Goal: Transaction & Acquisition: Purchase product/service

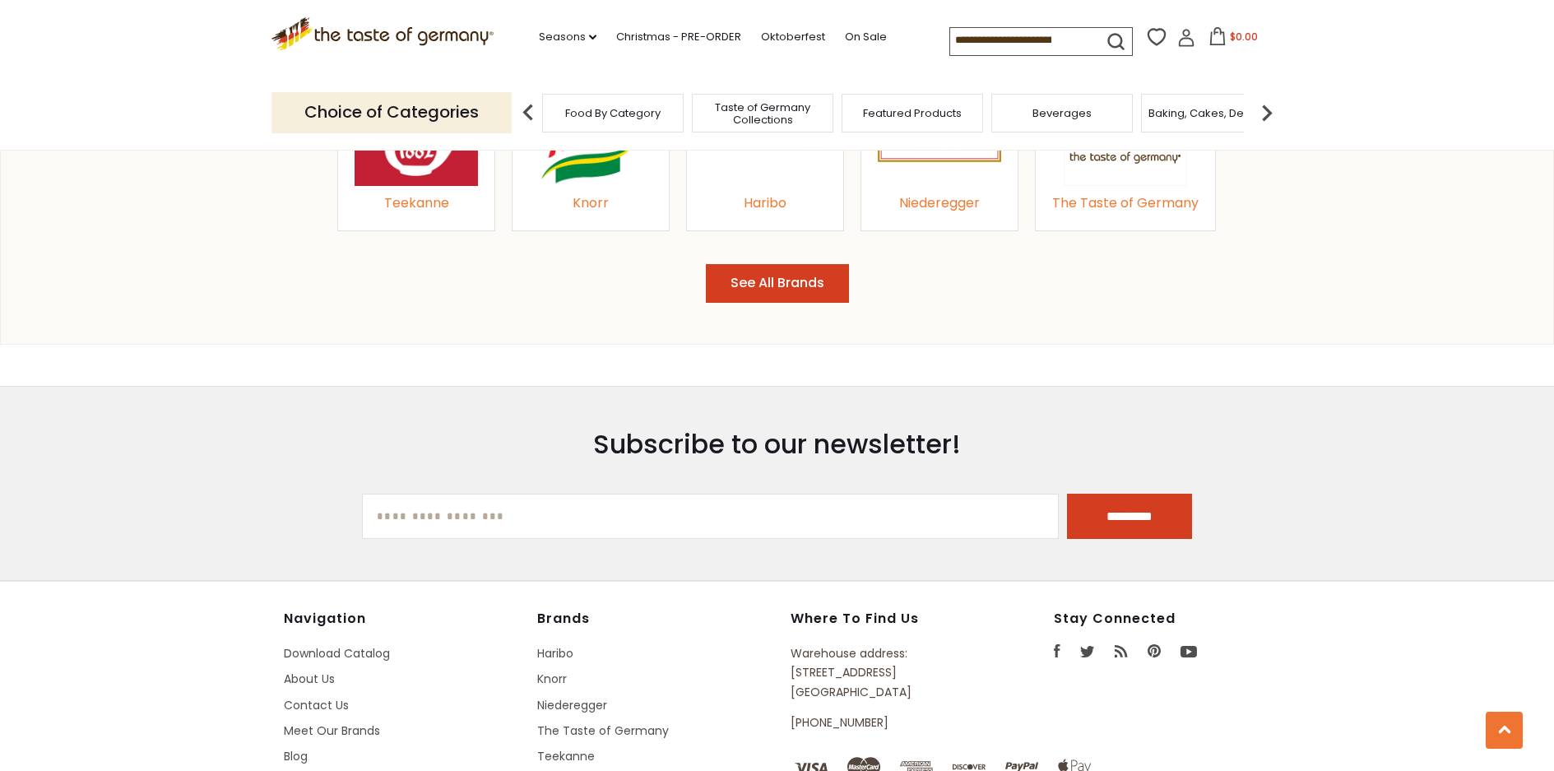
scroll to position [2057, 0]
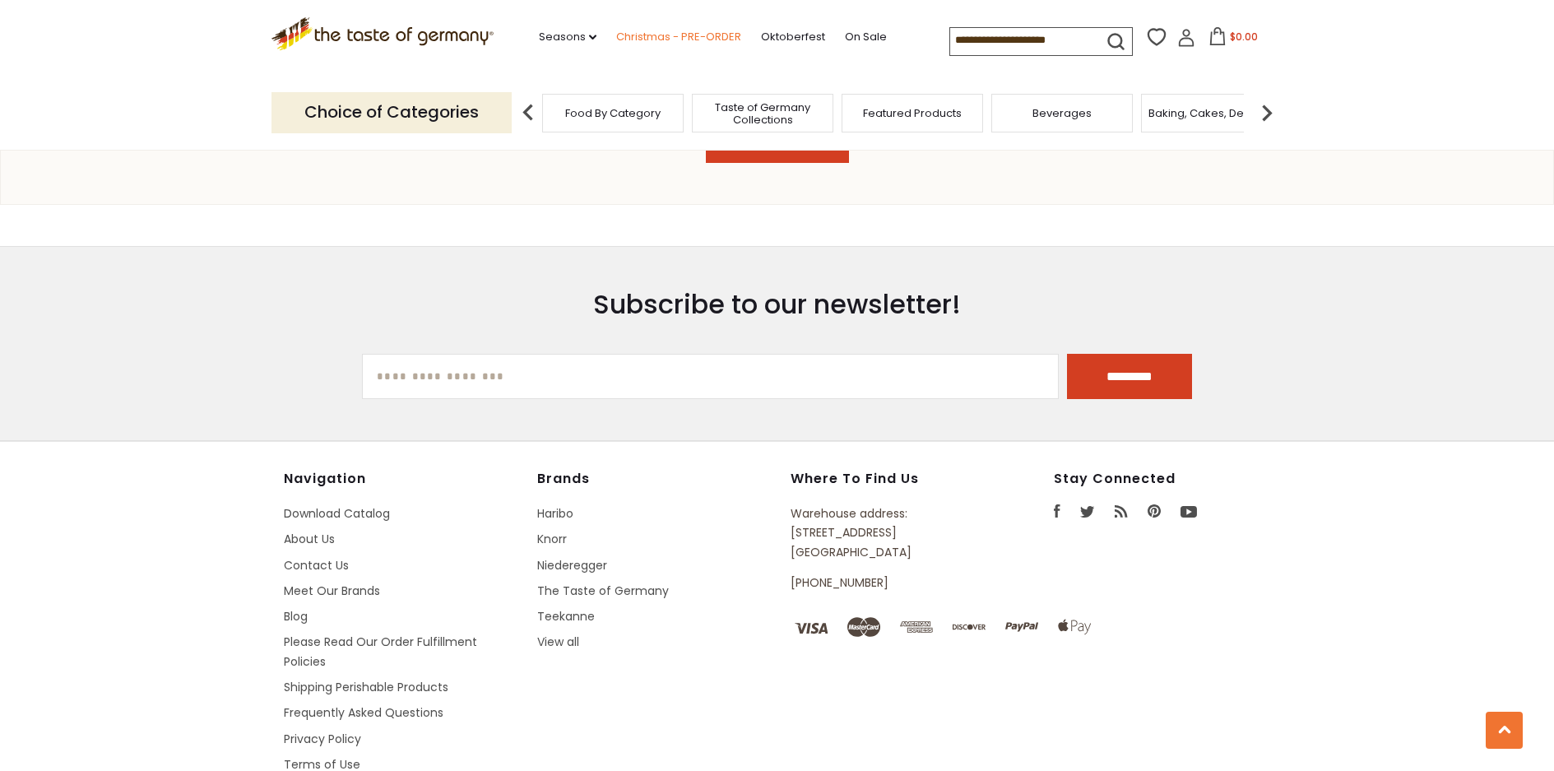
click at [666, 39] on link "Christmas - PRE-ORDER" at bounding box center [678, 37] width 125 height 18
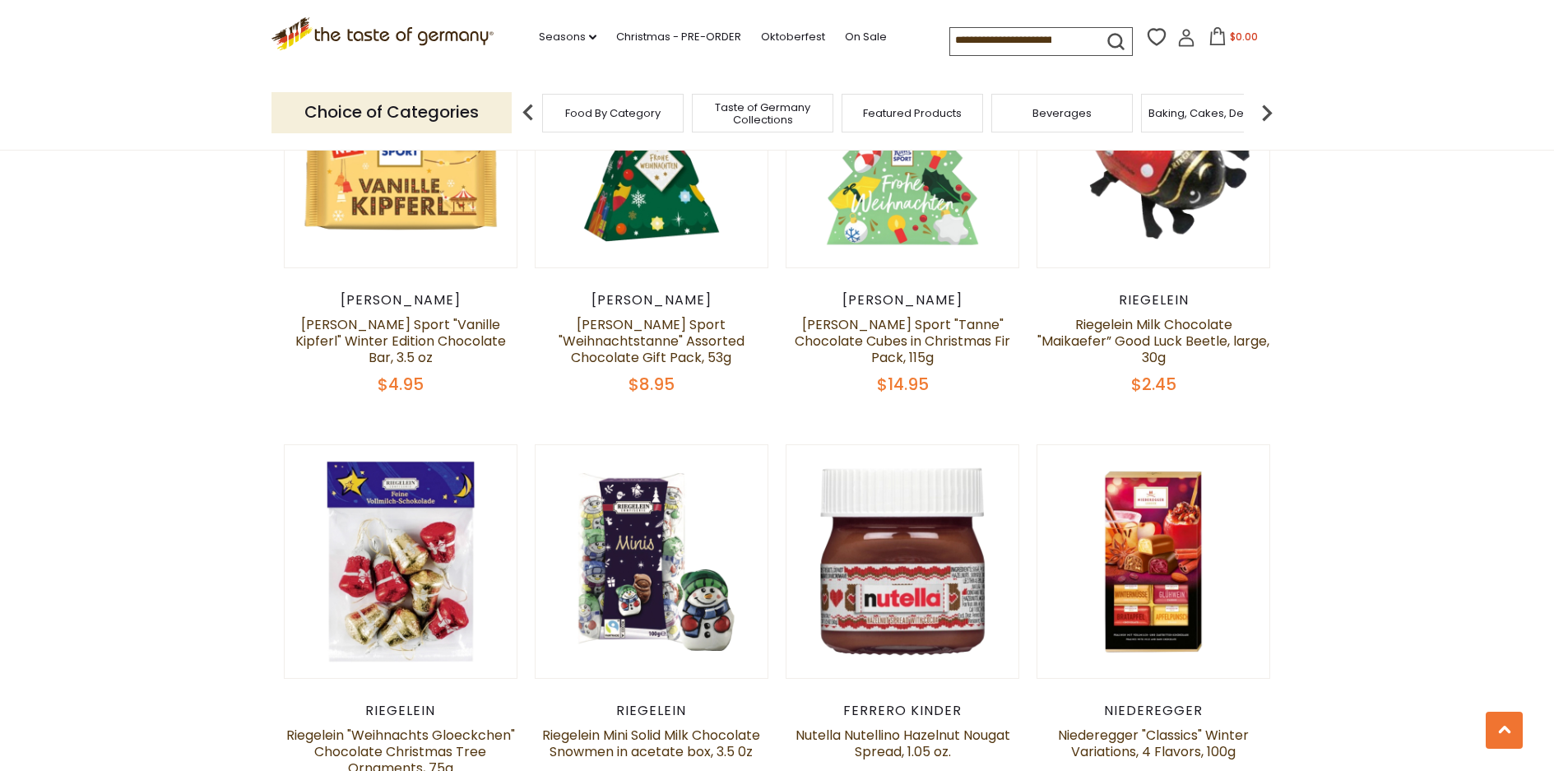
scroll to position [2797, 0]
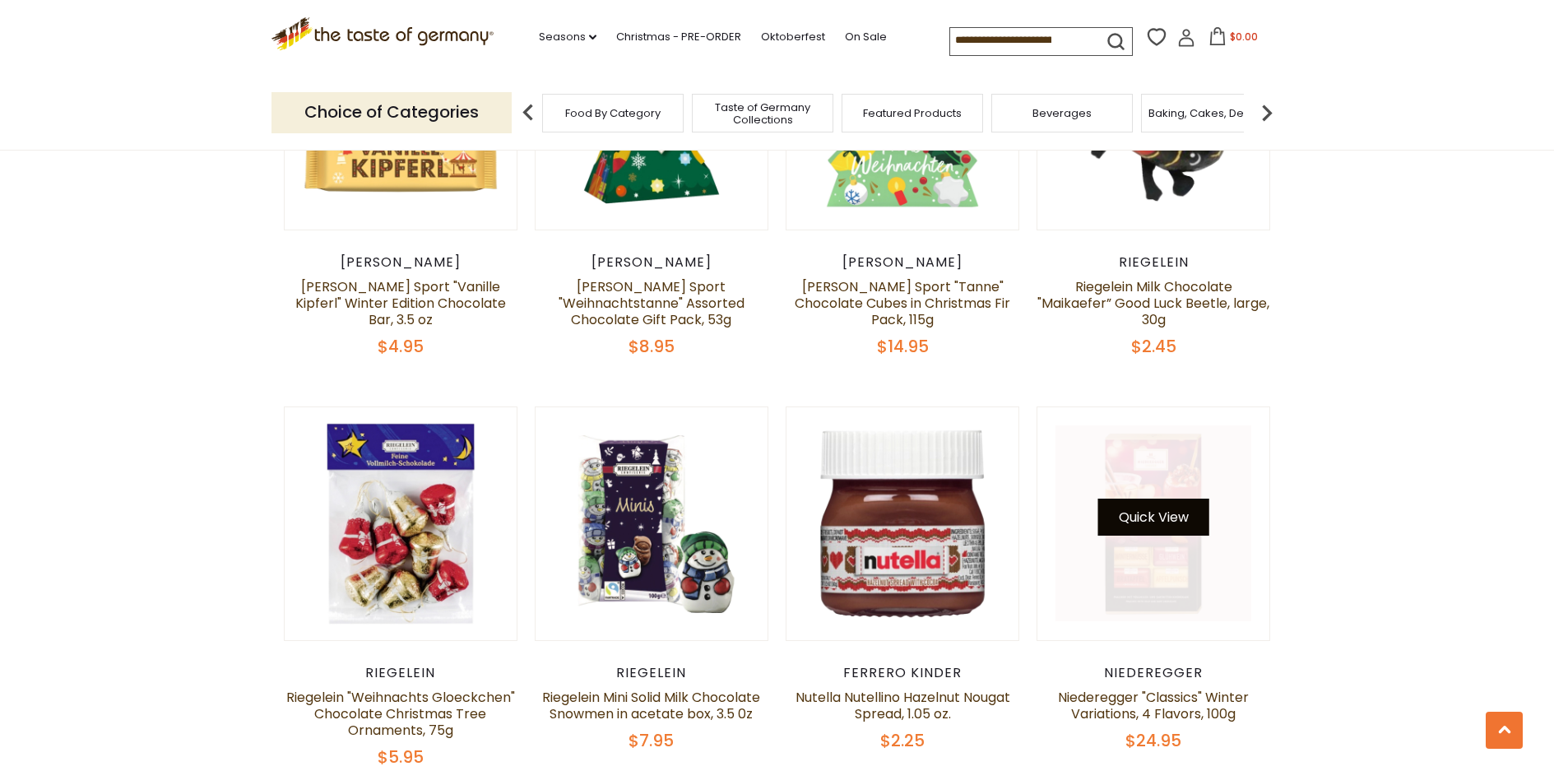
click at [1160, 499] on button "Quick View" at bounding box center [1153, 517] width 111 height 37
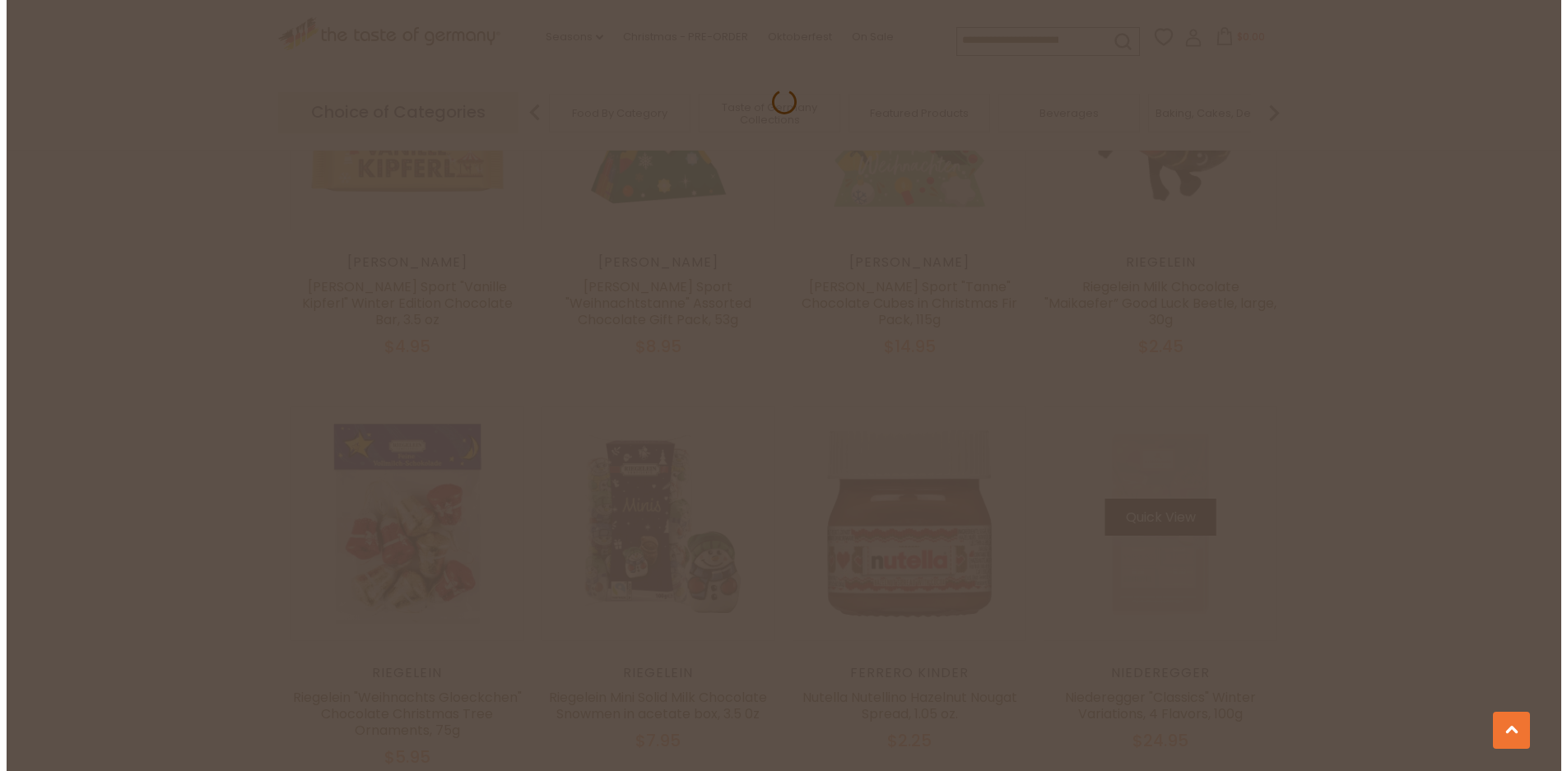
scroll to position [2801, 0]
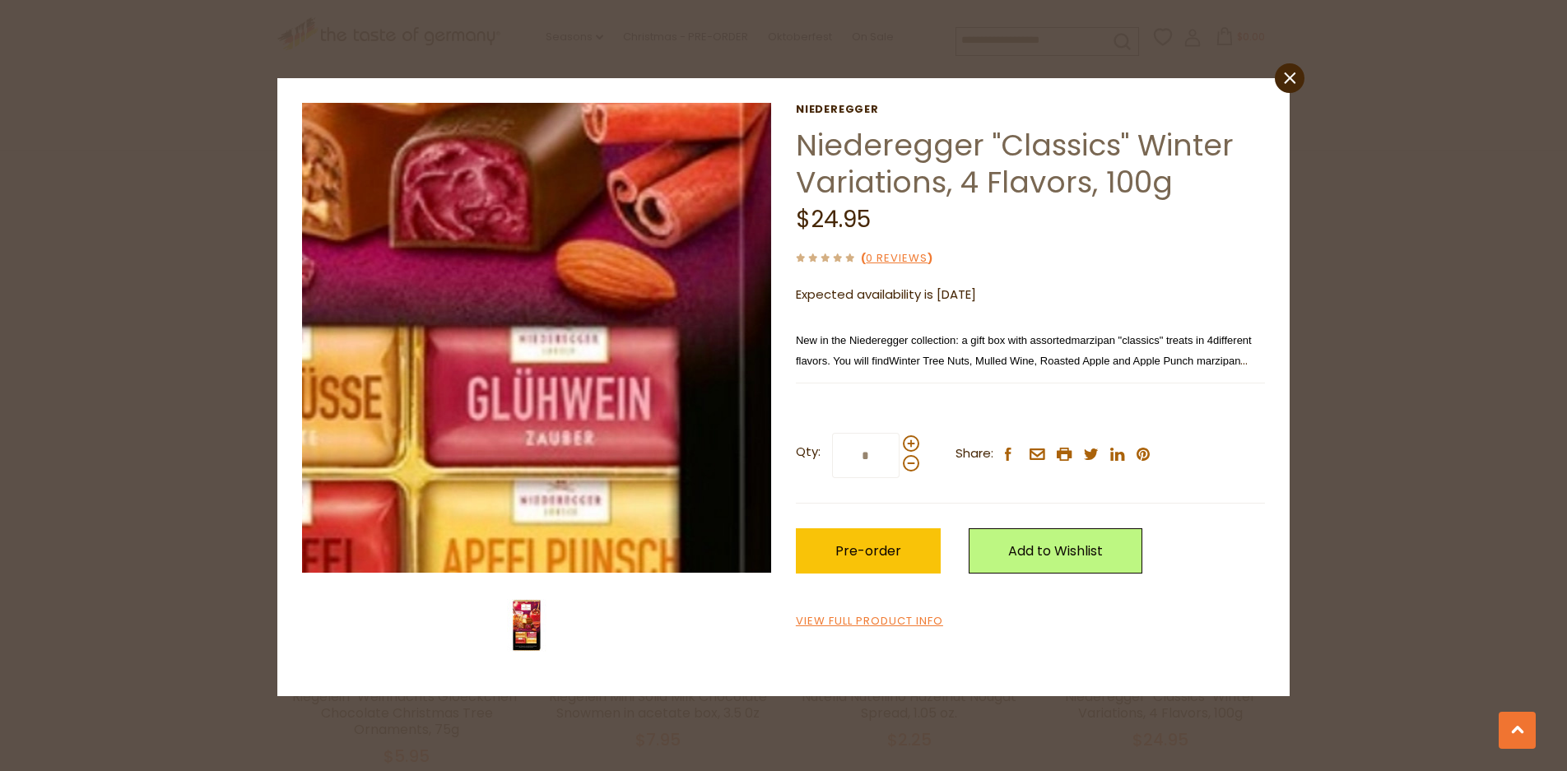
drag, startPoint x: 608, startPoint y: 376, endPoint x: 574, endPoint y: 419, distance: 54.5
click at [574, 419] on img at bounding box center [537, 338] width 470 height 470
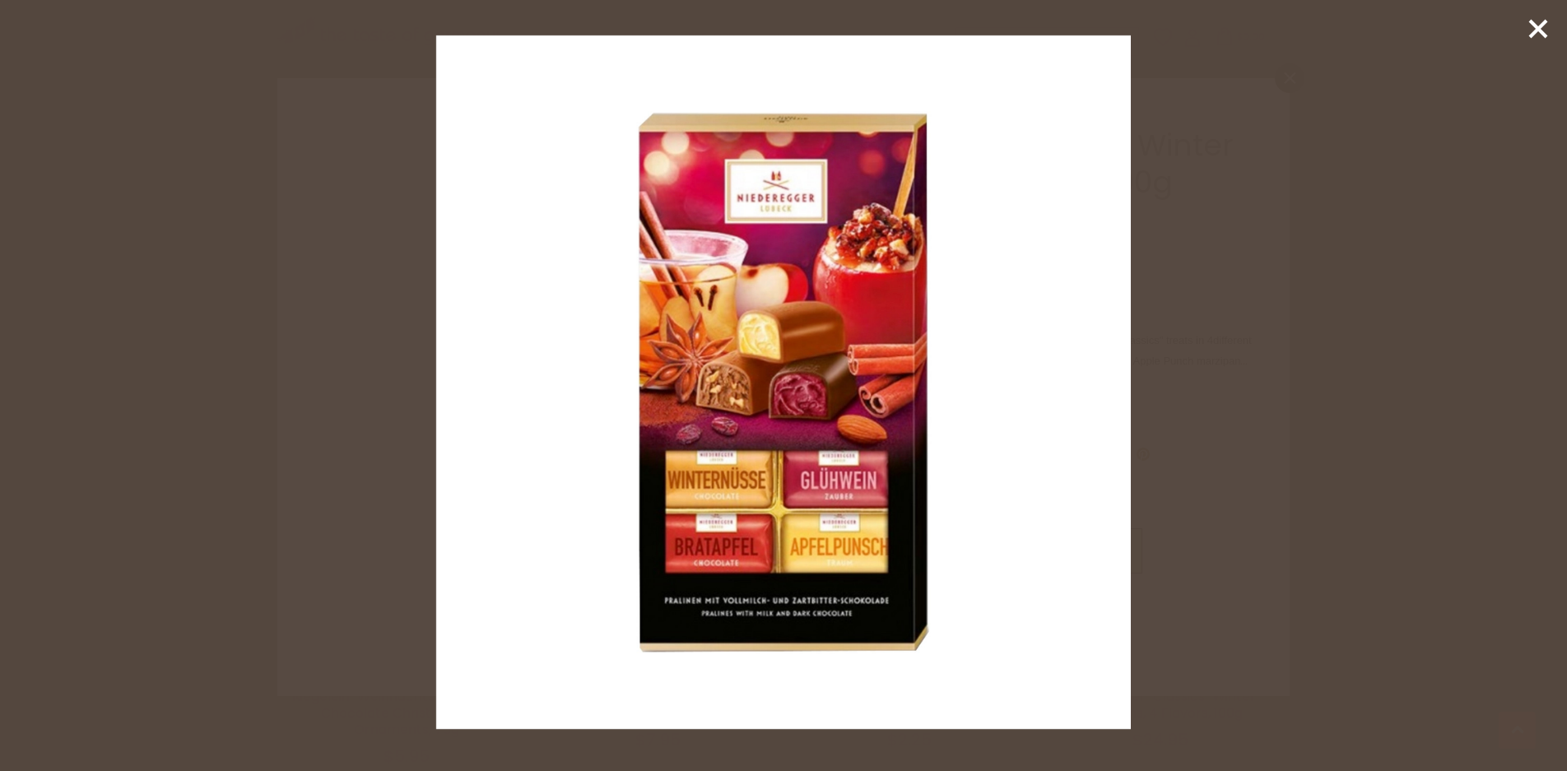
click at [1535, 27] on line at bounding box center [1538, 29] width 16 height 16
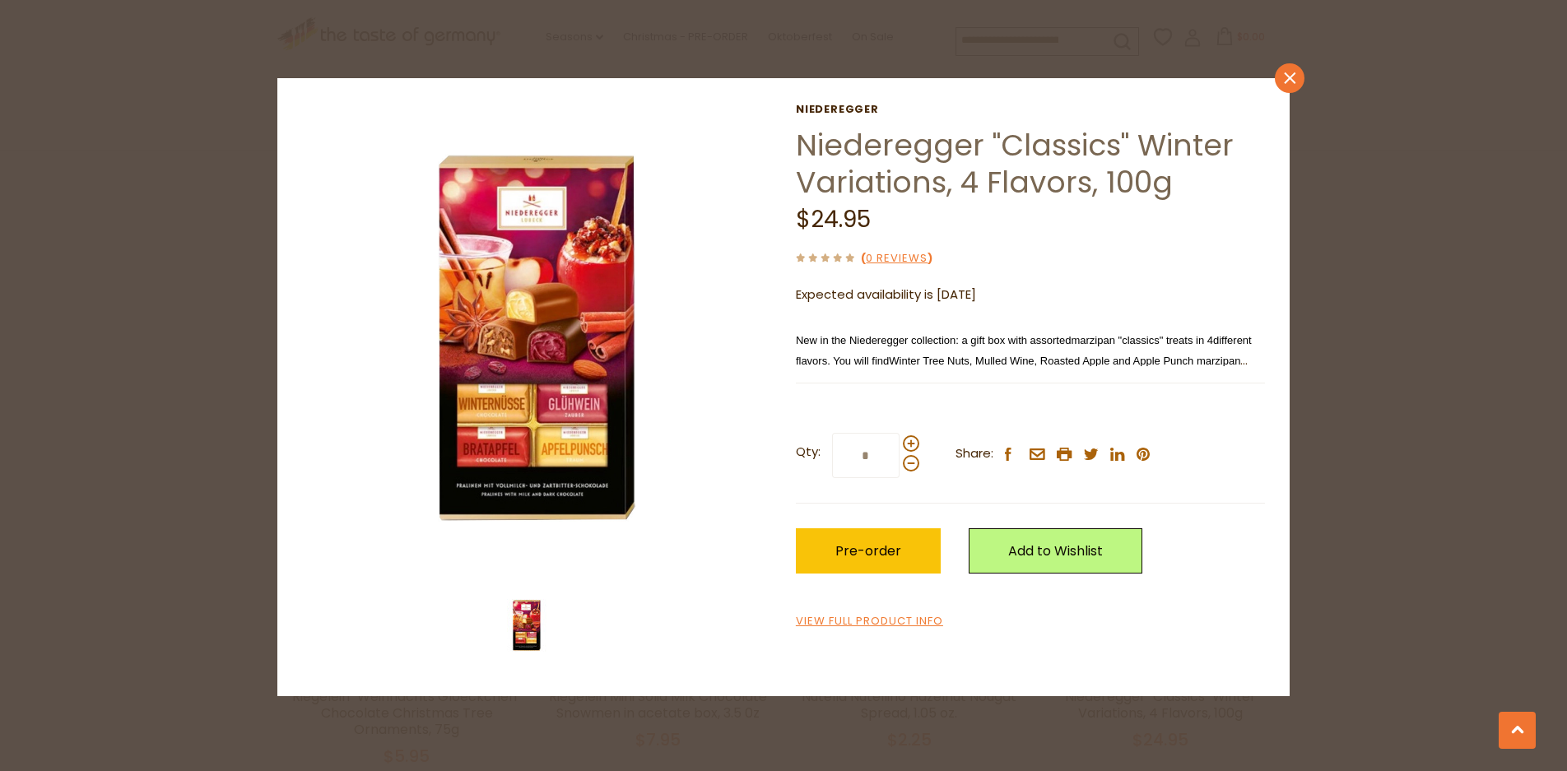
click at [1291, 82] on icon "close" at bounding box center [1290, 78] width 12 height 12
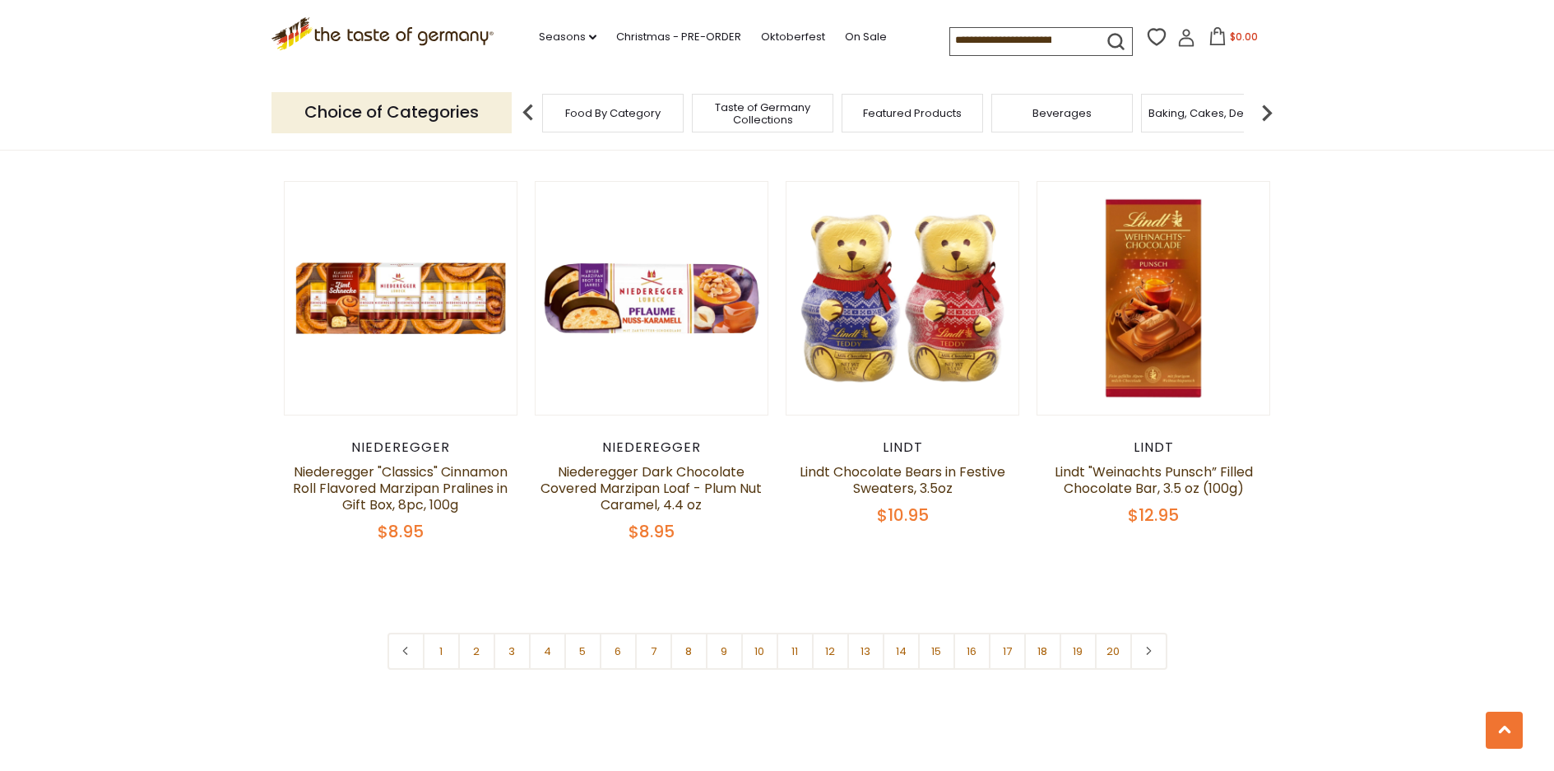
scroll to position [3867, 0]
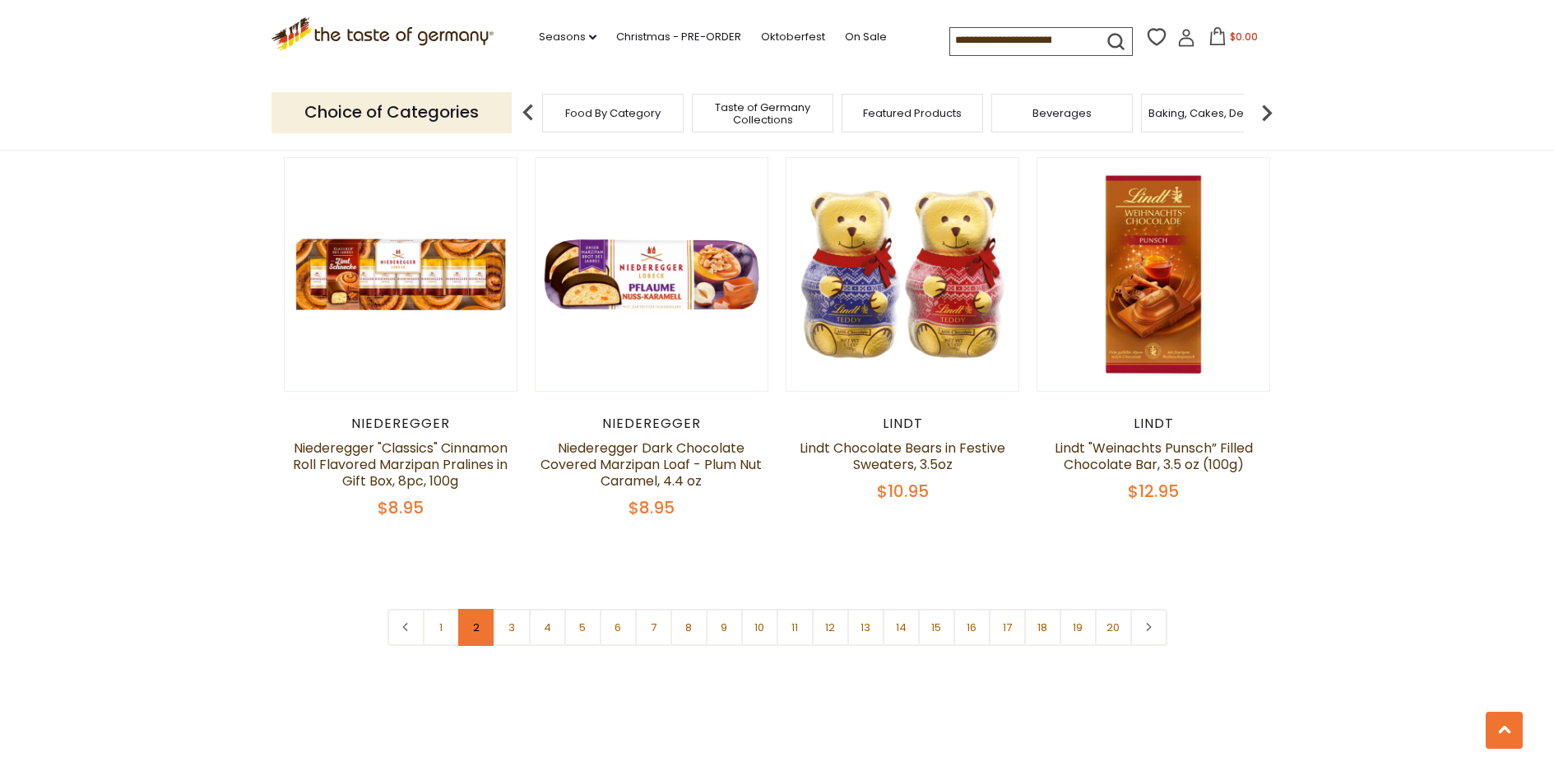
click at [484, 609] on link "2" at bounding box center [476, 627] width 37 height 37
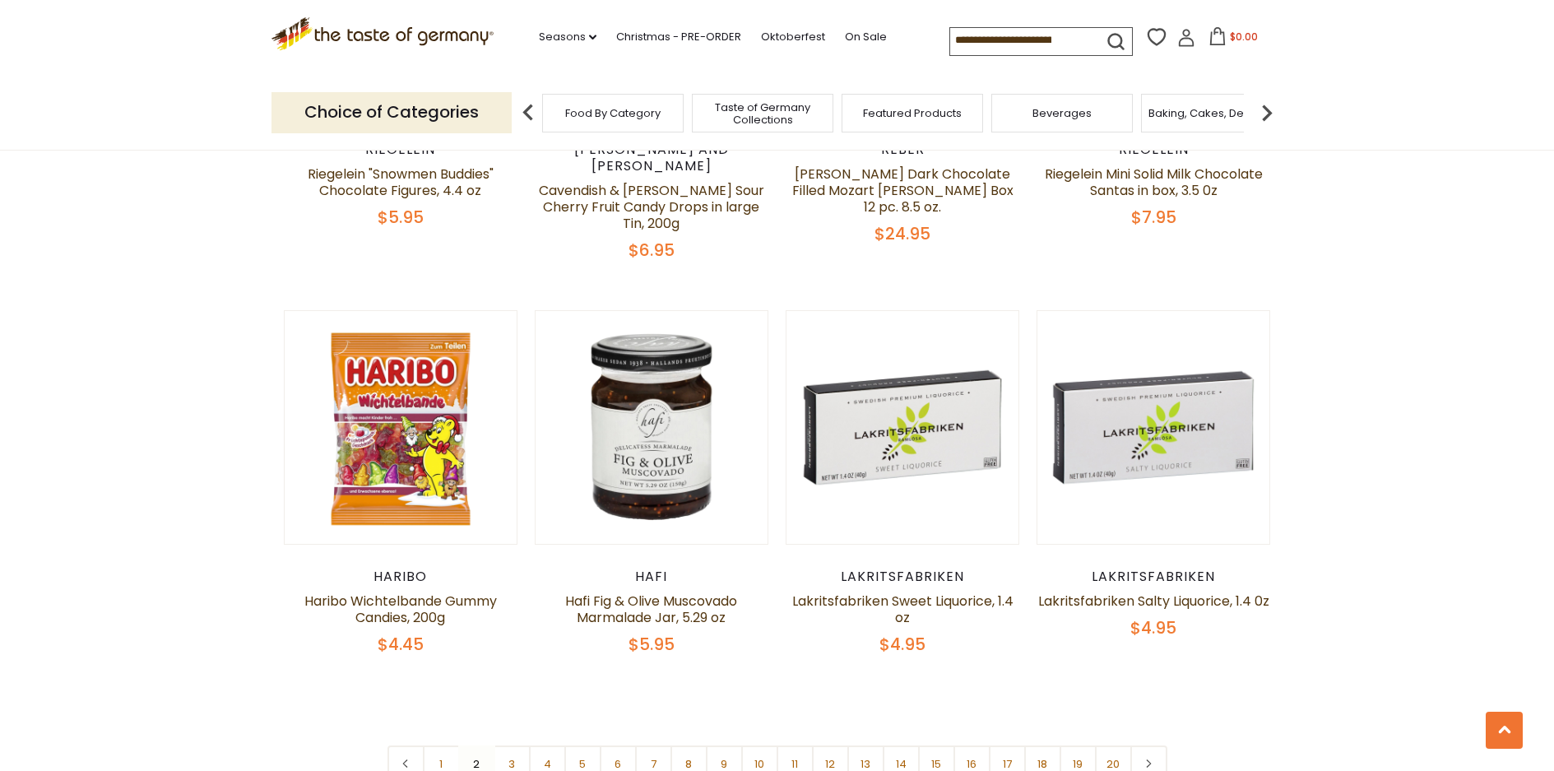
scroll to position [3772, 0]
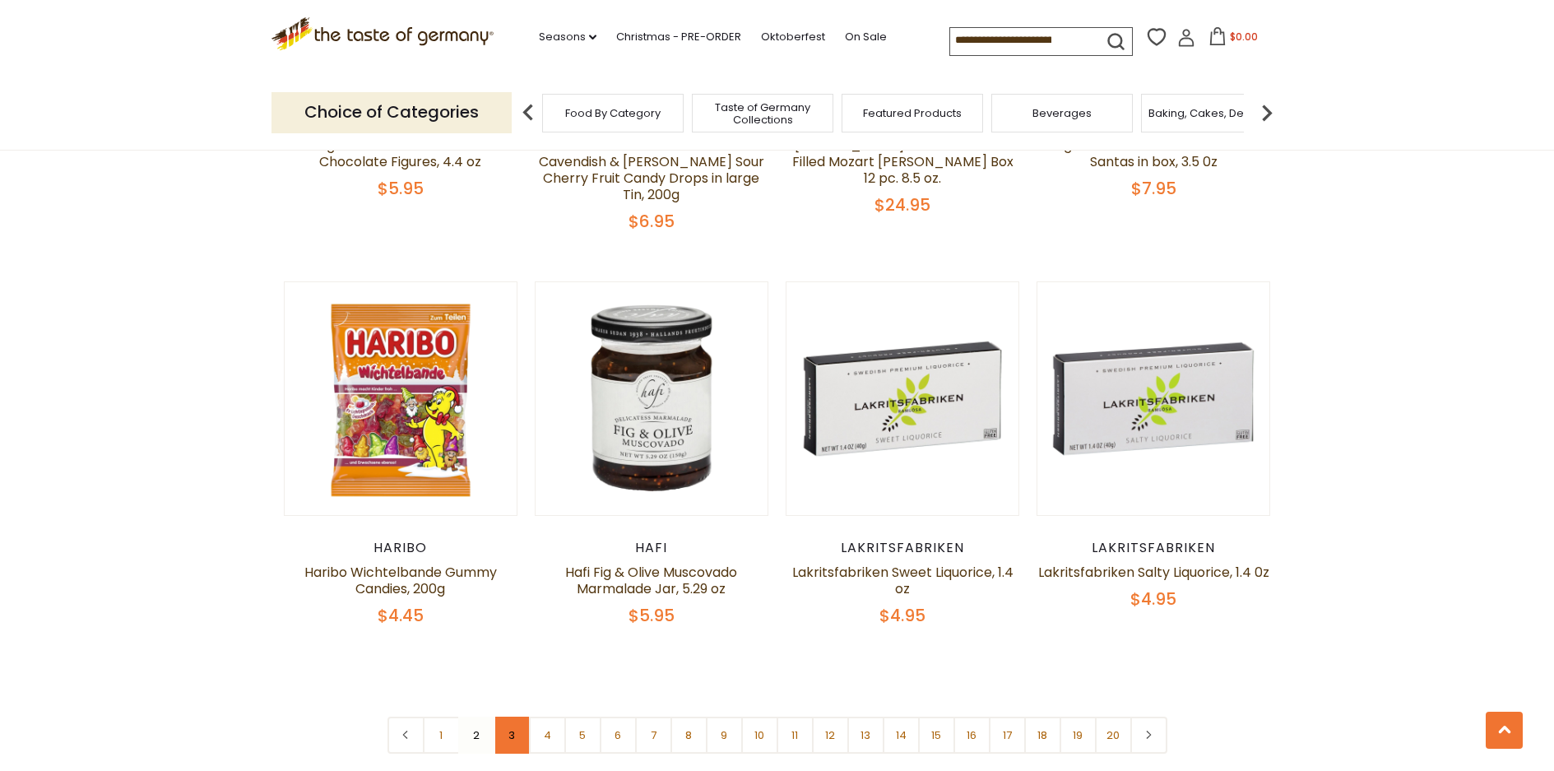
click at [518, 717] on link "3" at bounding box center [512, 735] width 37 height 37
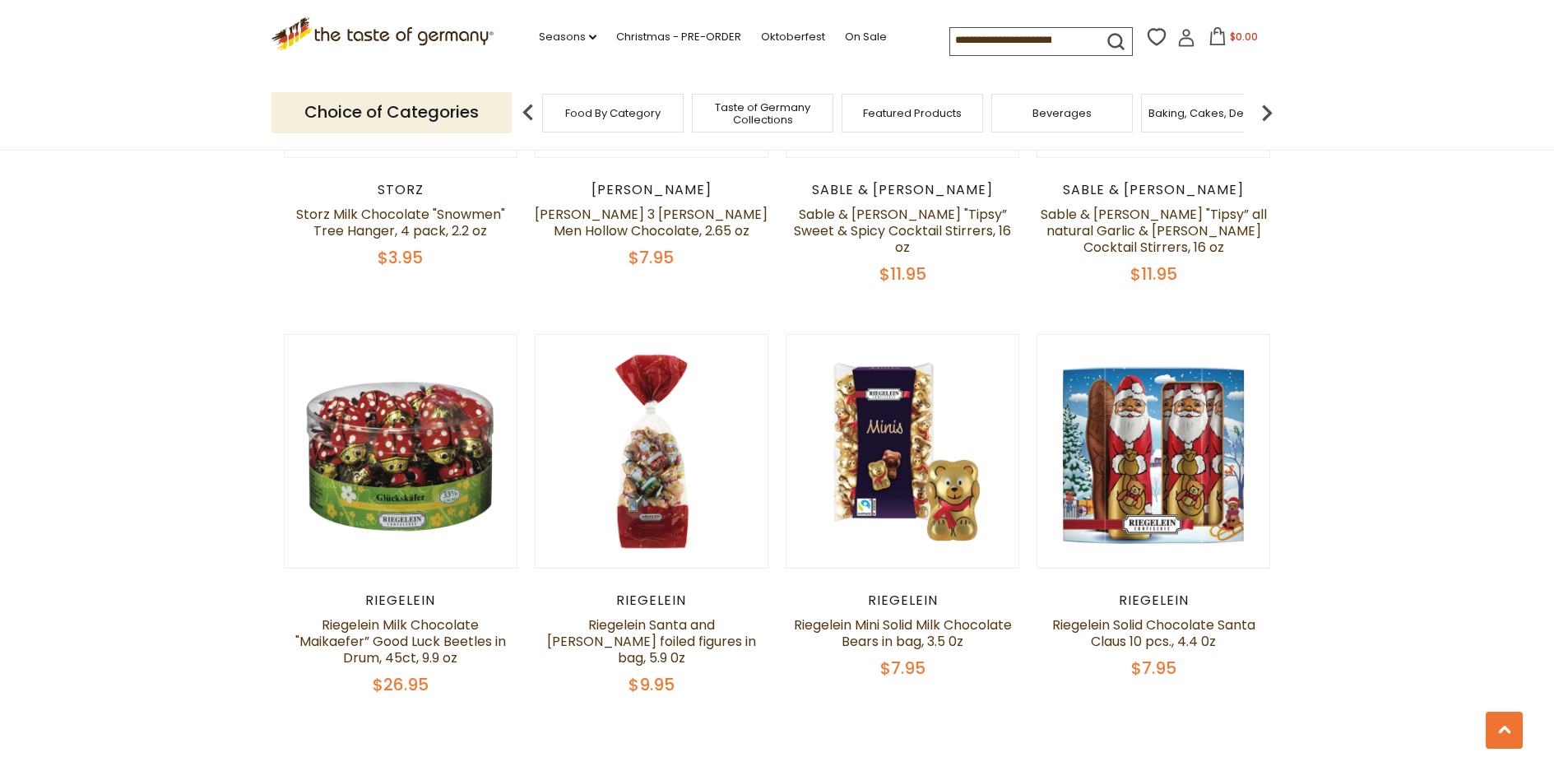
scroll to position [3689, 0]
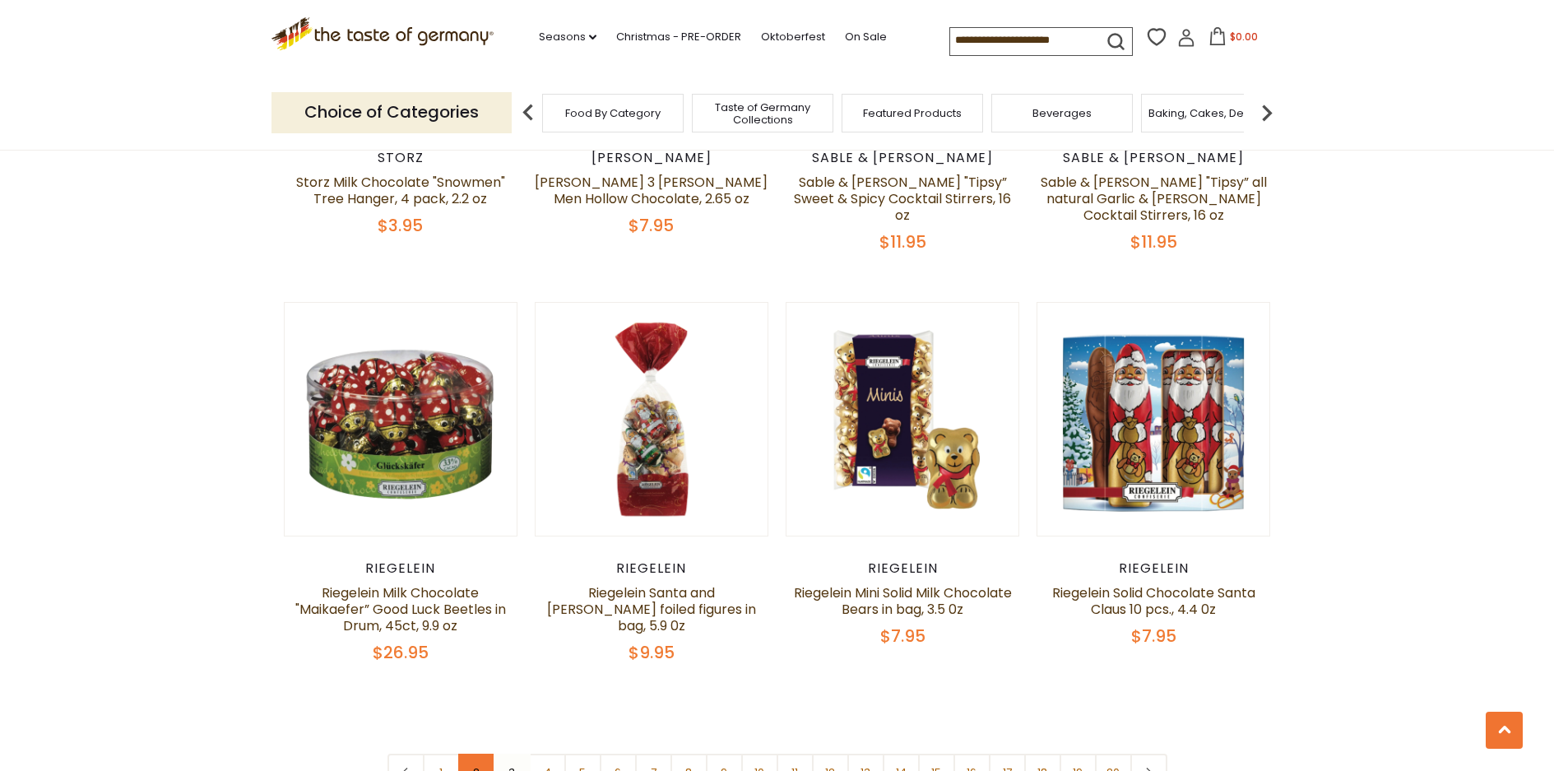
click at [479, 754] on link "2" at bounding box center [476, 772] width 37 height 37
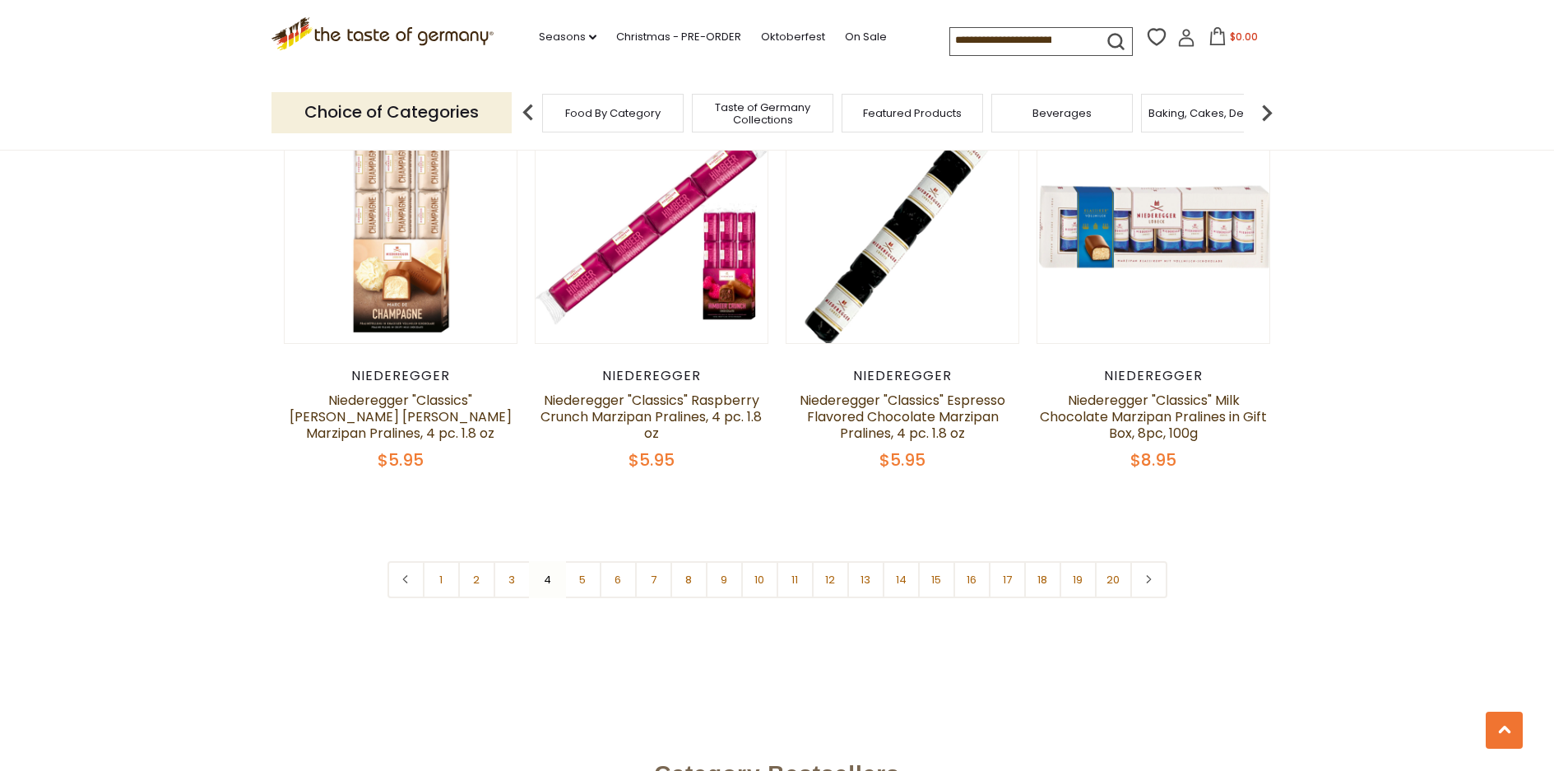
scroll to position [3936, 0]
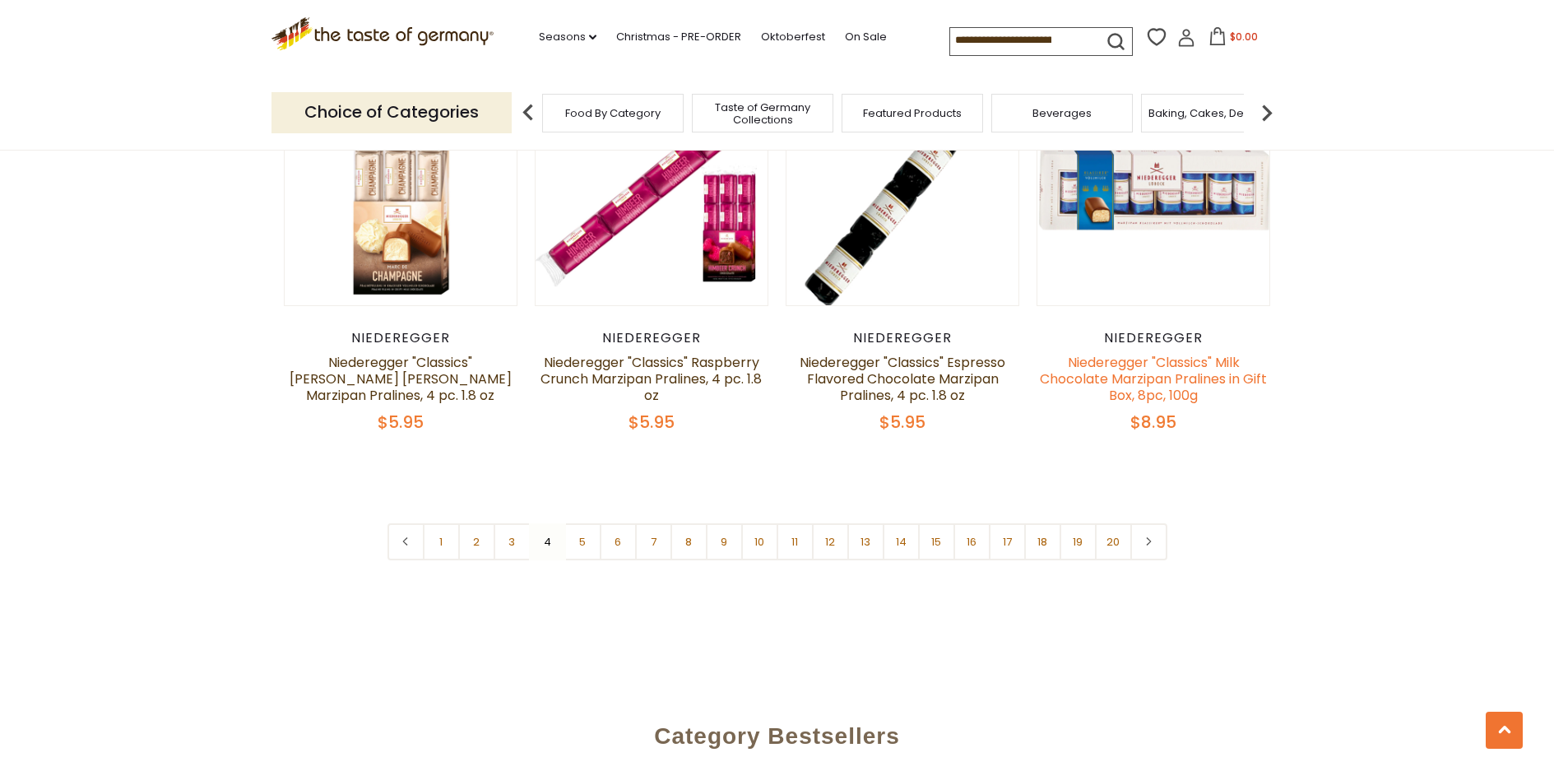
click at [1149, 353] on link "Niederegger "Classics" Milk Chocolate Marzipan Pralines in Gift Box, 8pc, 100g" at bounding box center [1153, 379] width 227 height 52
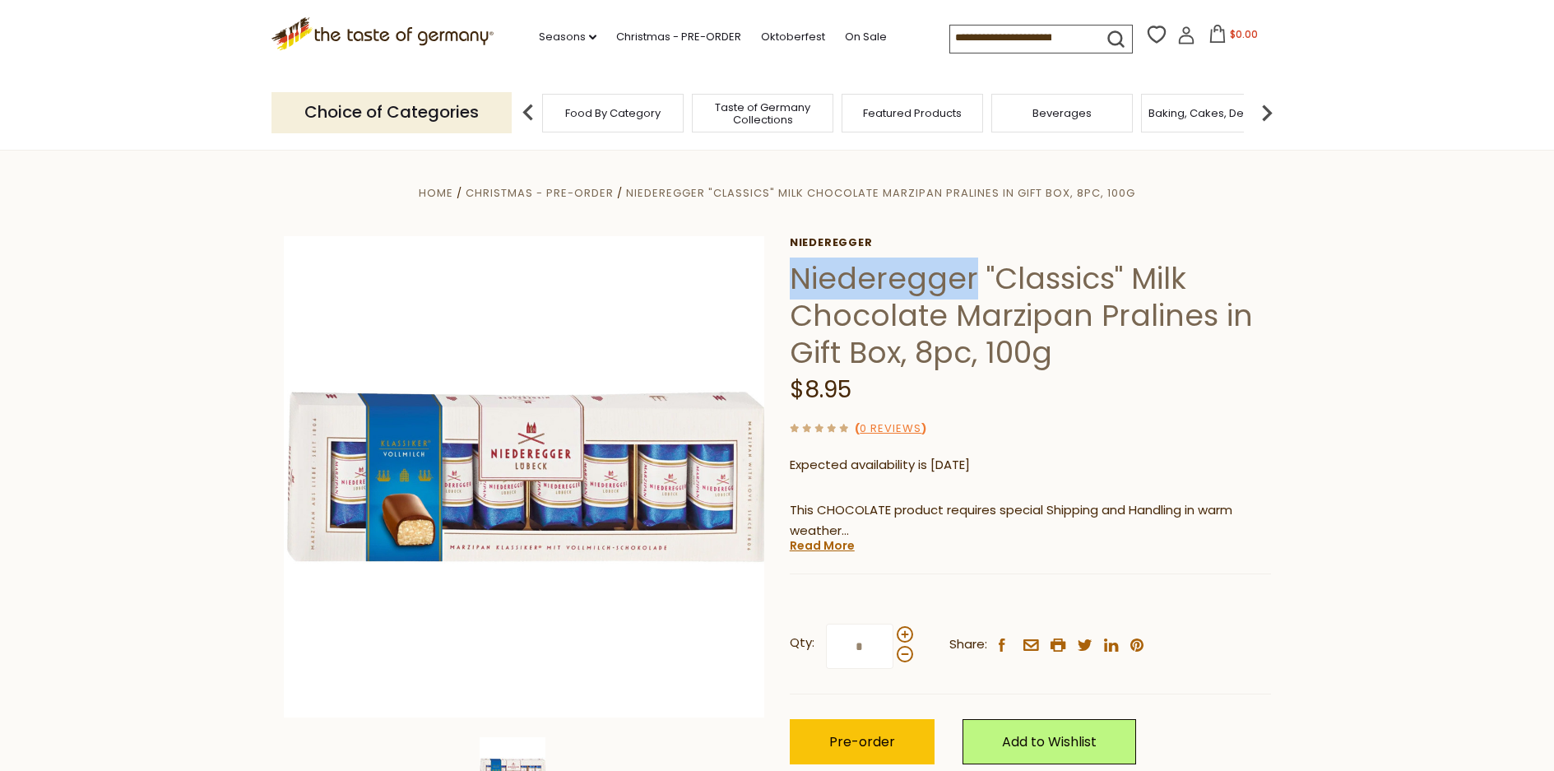
drag, startPoint x: 972, startPoint y: 281, endPoint x: 793, endPoint y: 276, distance: 178.6
click at [793, 276] on h1 "Niederegger "Classics" Milk Chocolate Marzipan Pralines in Gift Box, 8pc, 100g" at bounding box center [1030, 315] width 481 height 111
copy h1 "Niederegger"
click at [1011, 41] on input at bounding box center [1019, 37] width 139 height 23
paste input "**********"
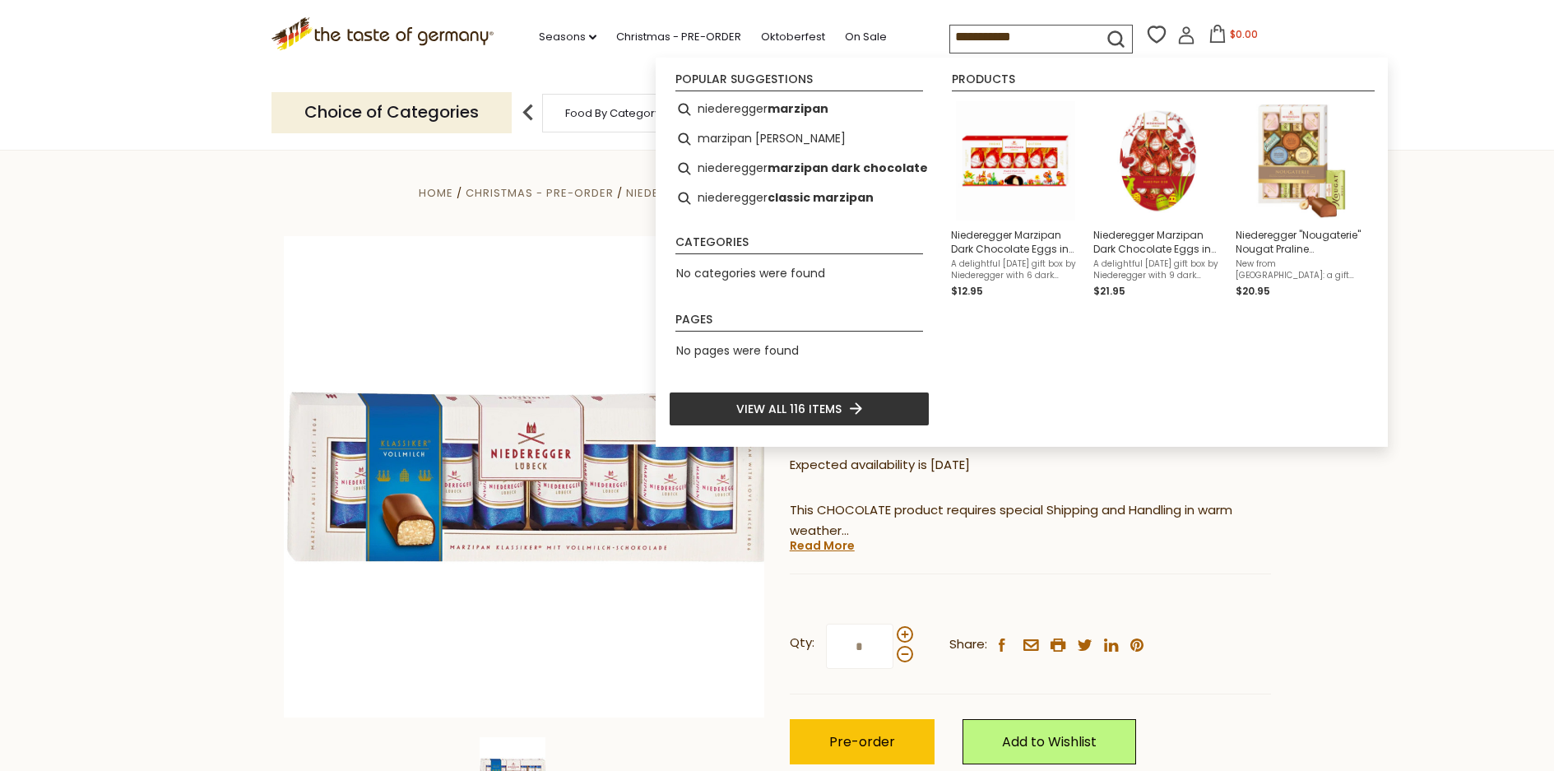
type input "**********"
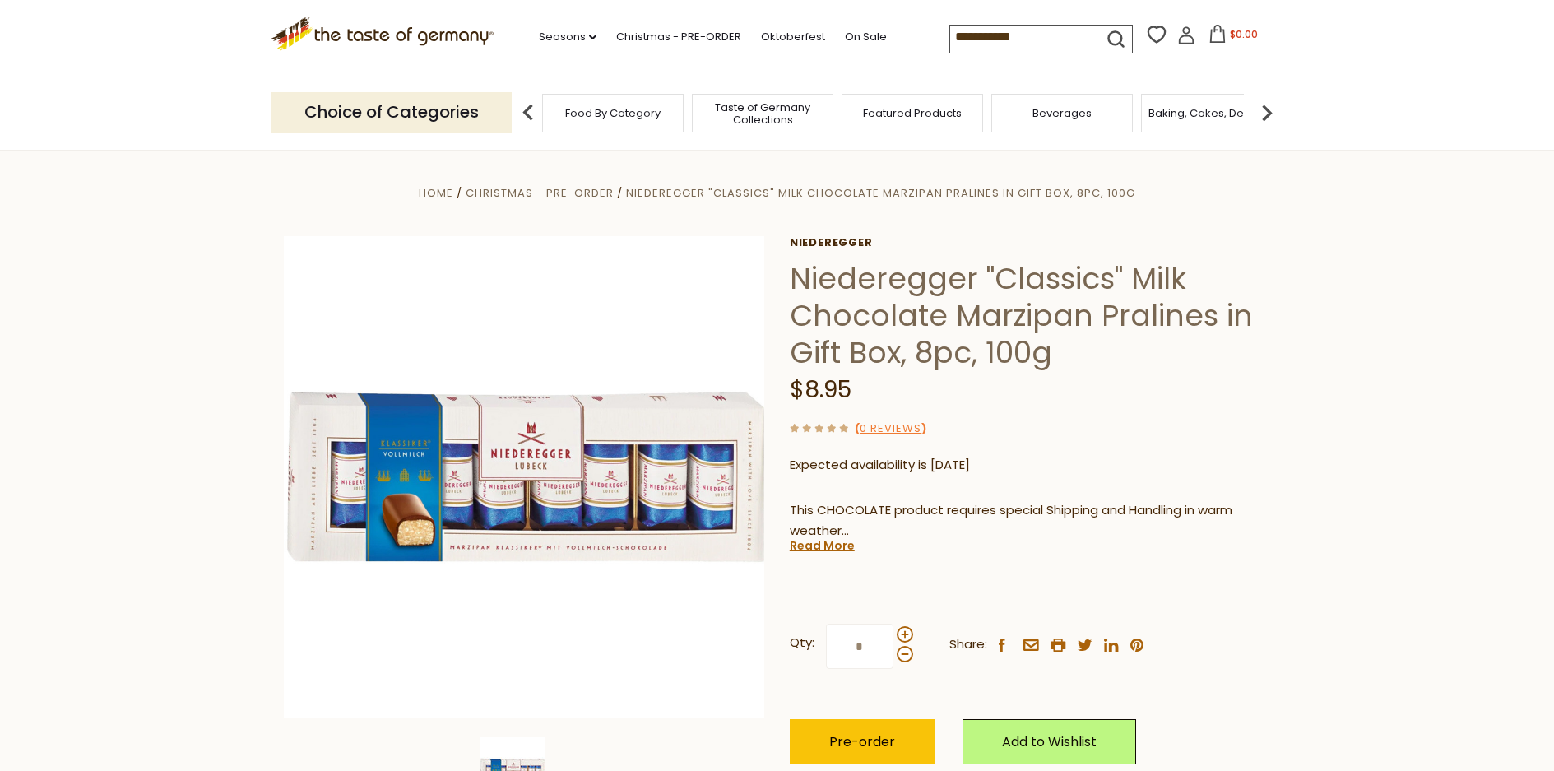
click at [1107, 37] on icon "submit" at bounding box center [1116, 39] width 22 height 22
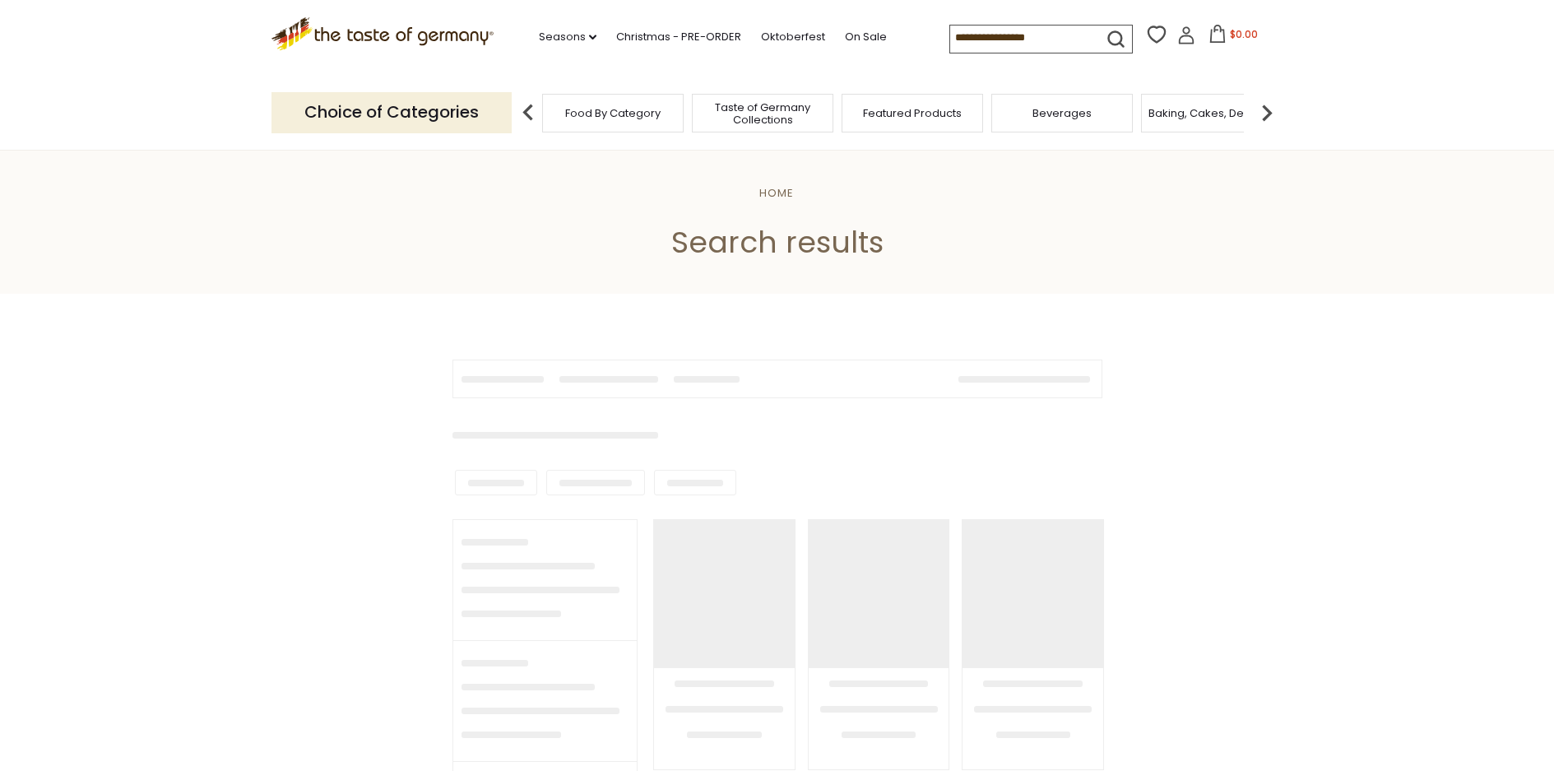
type input "**********"
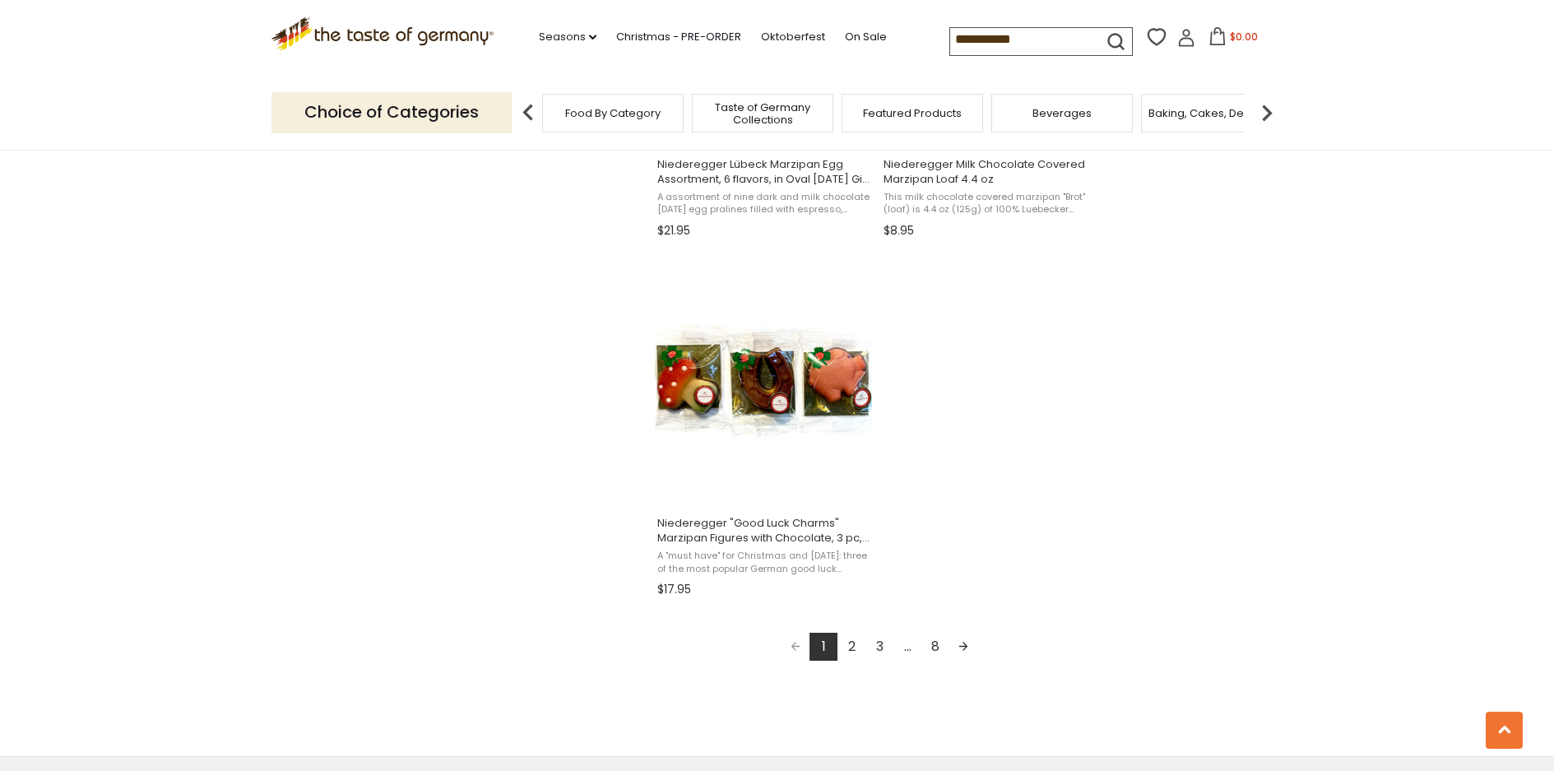
scroll to position [2962, 0]
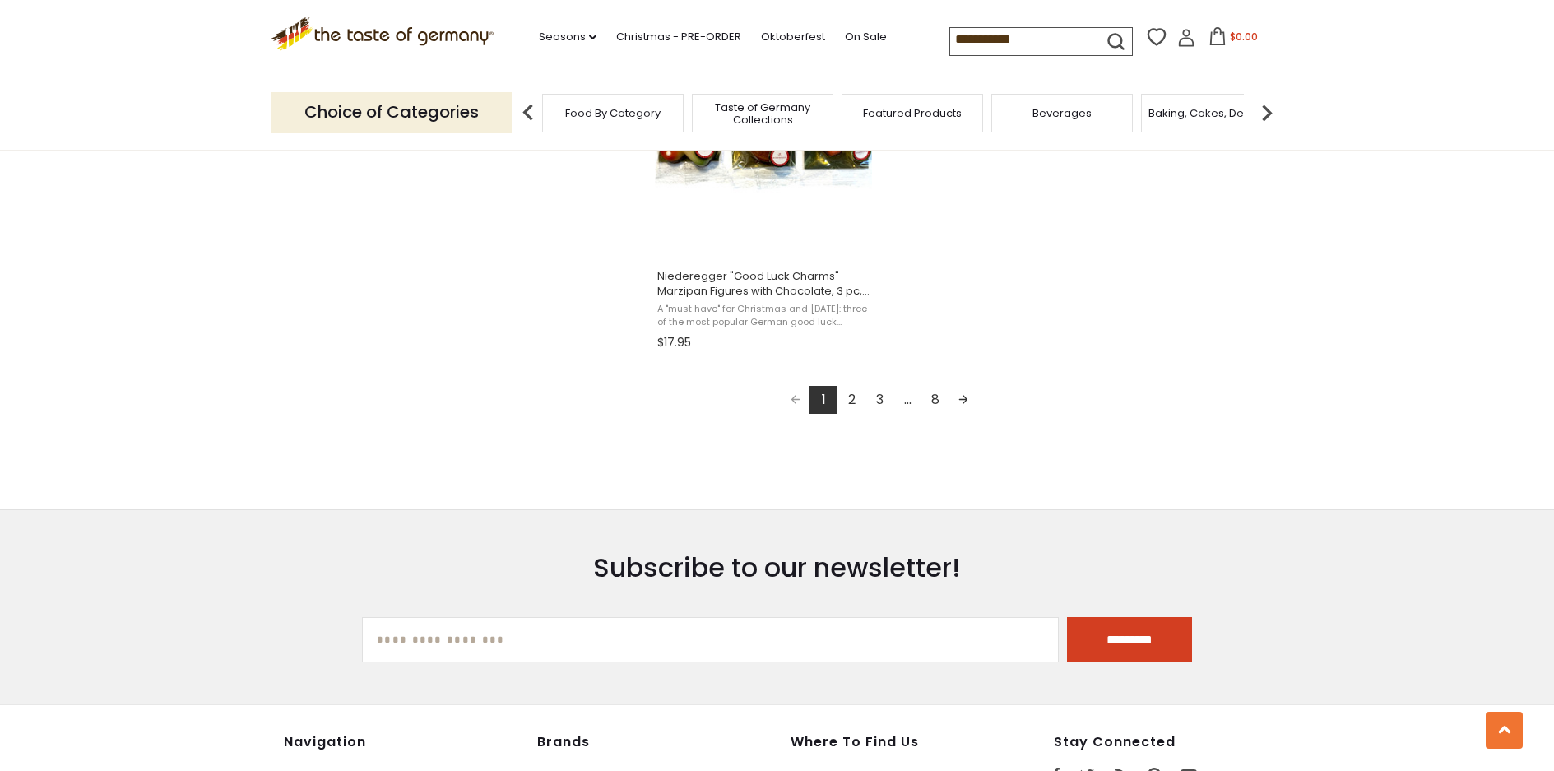
click at [853, 403] on link "2" at bounding box center [852, 400] width 28 height 28
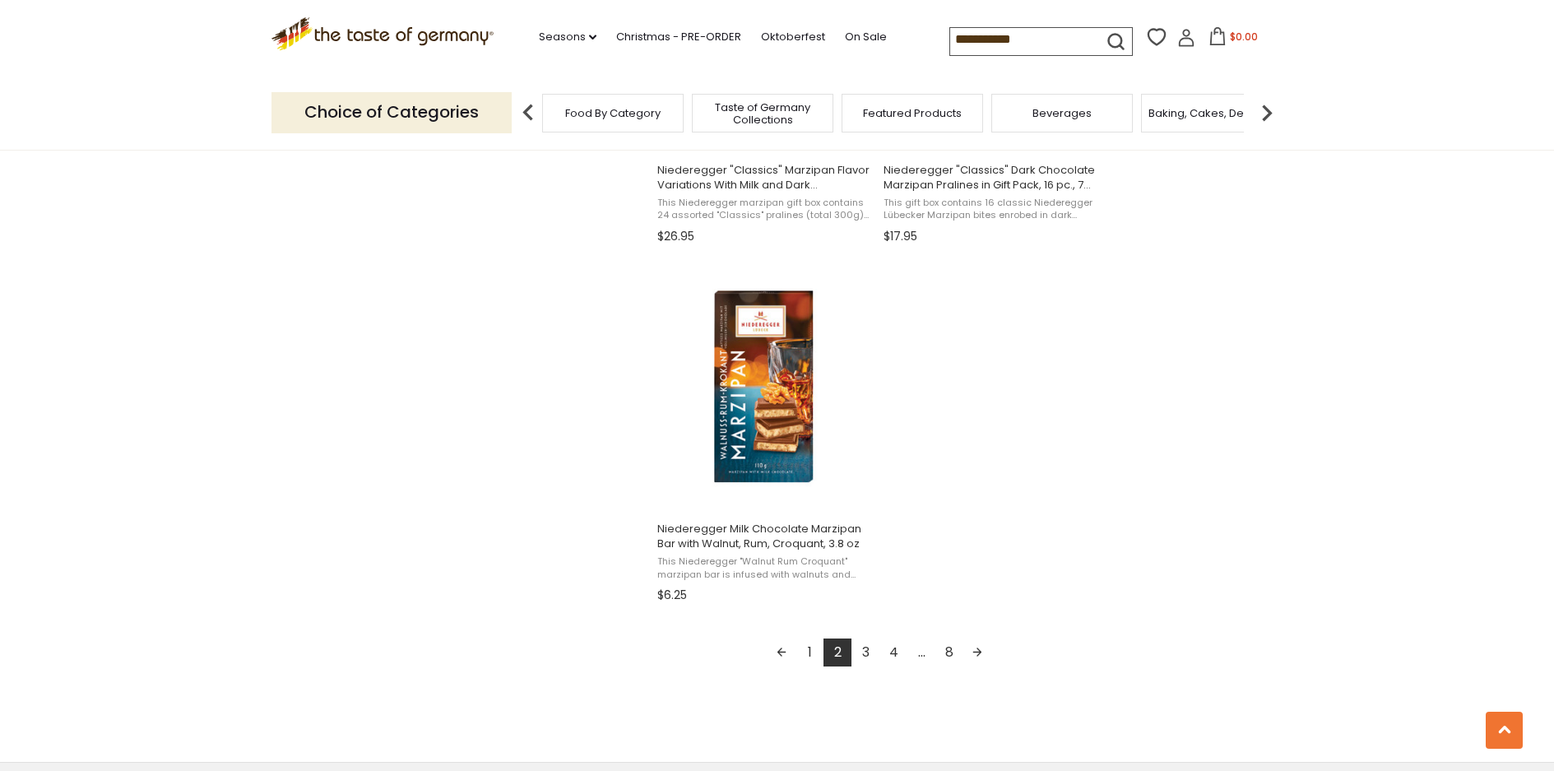
scroll to position [2715, 0]
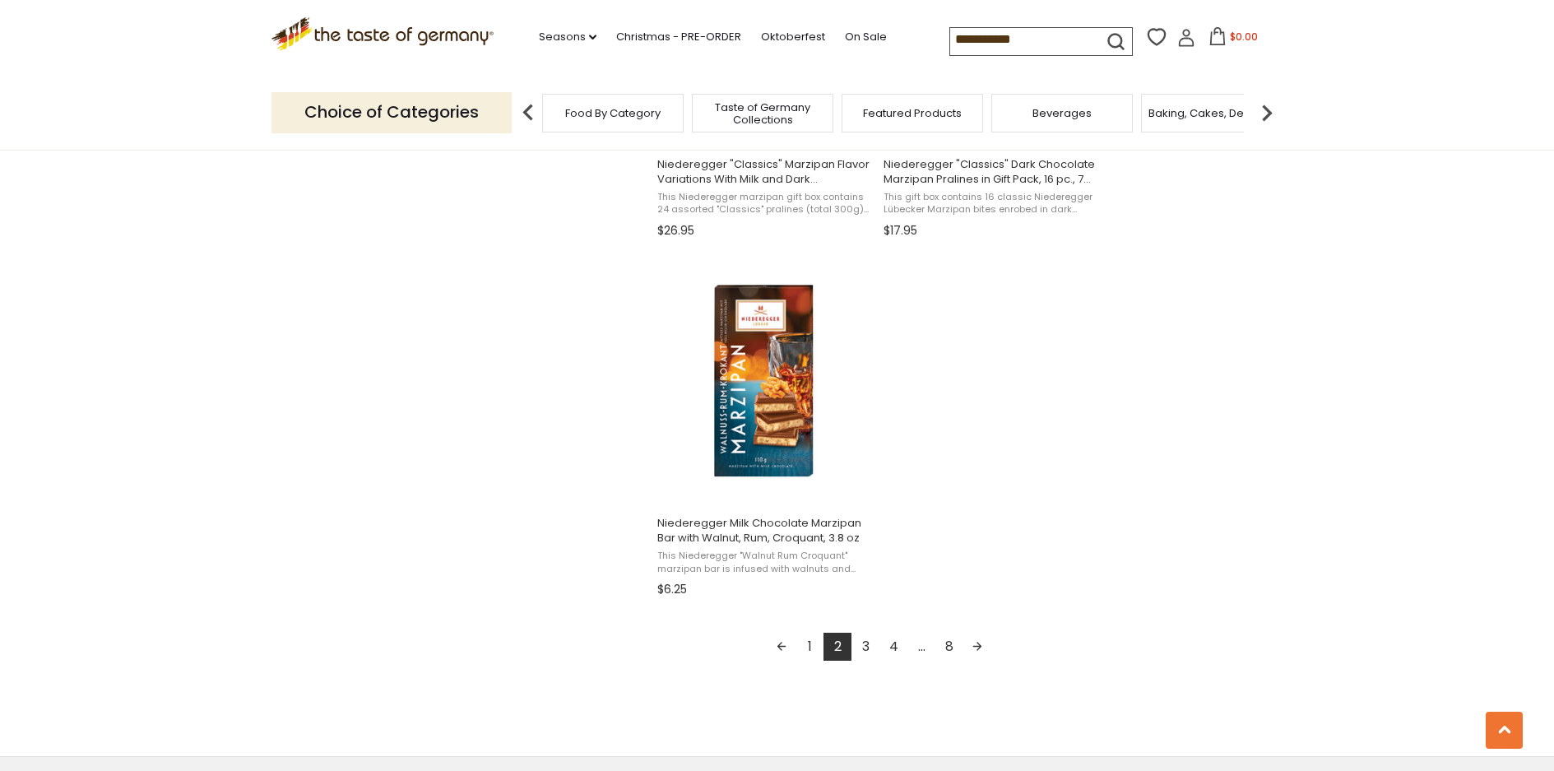
click at [862, 633] on link "3" at bounding box center [866, 647] width 28 height 28
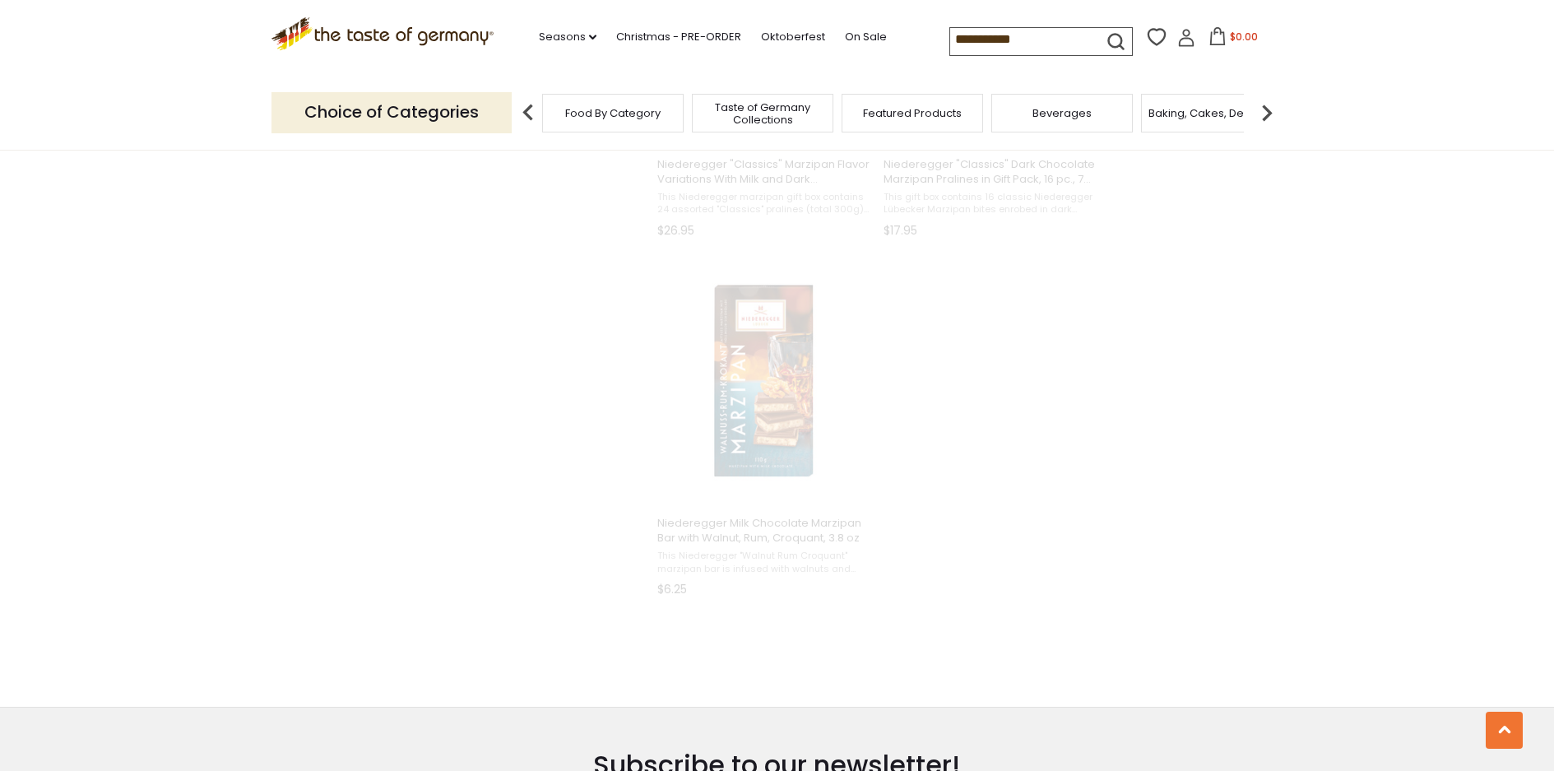
scroll to position [888, 0]
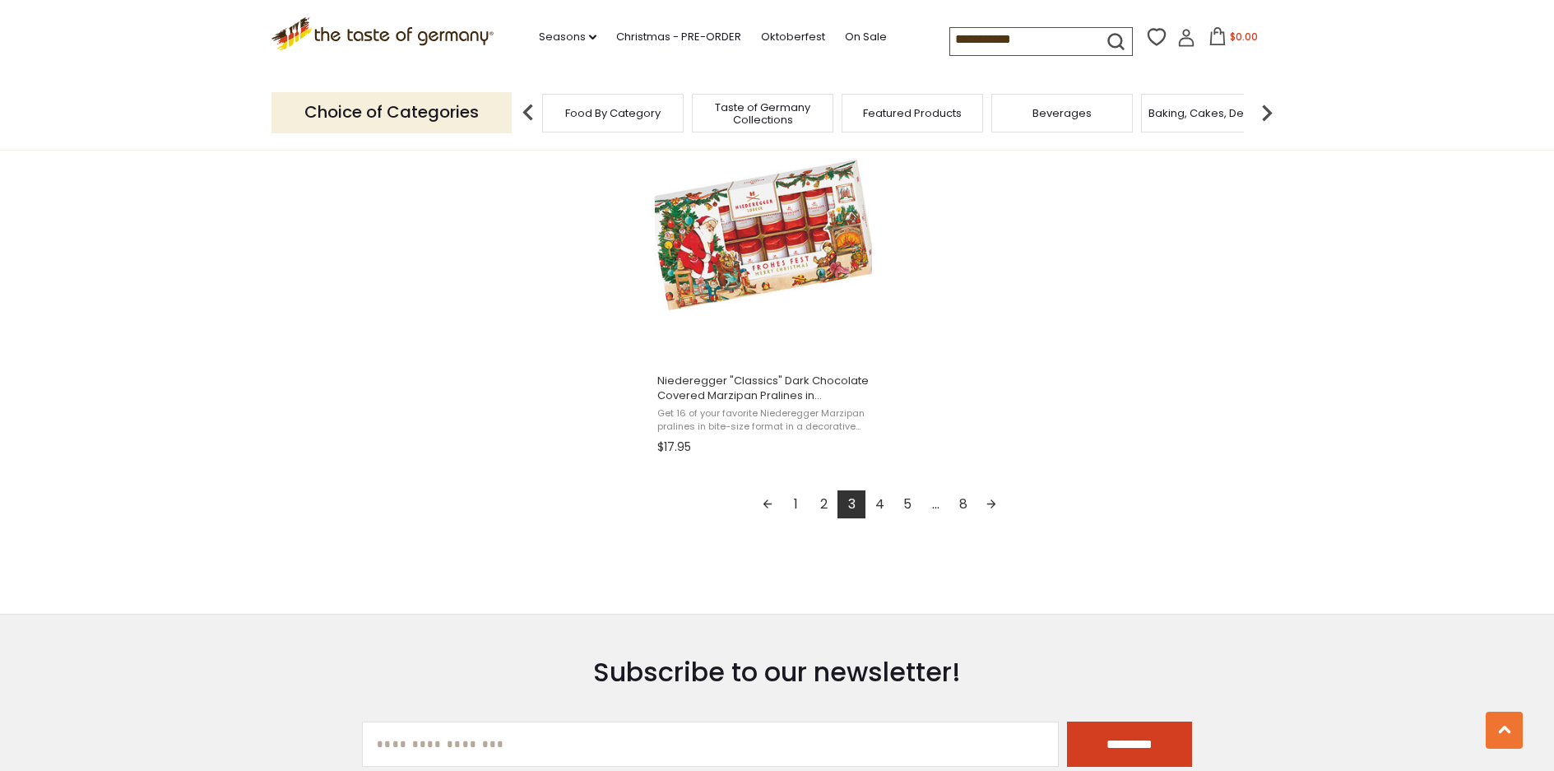
scroll to position [2880, 0]
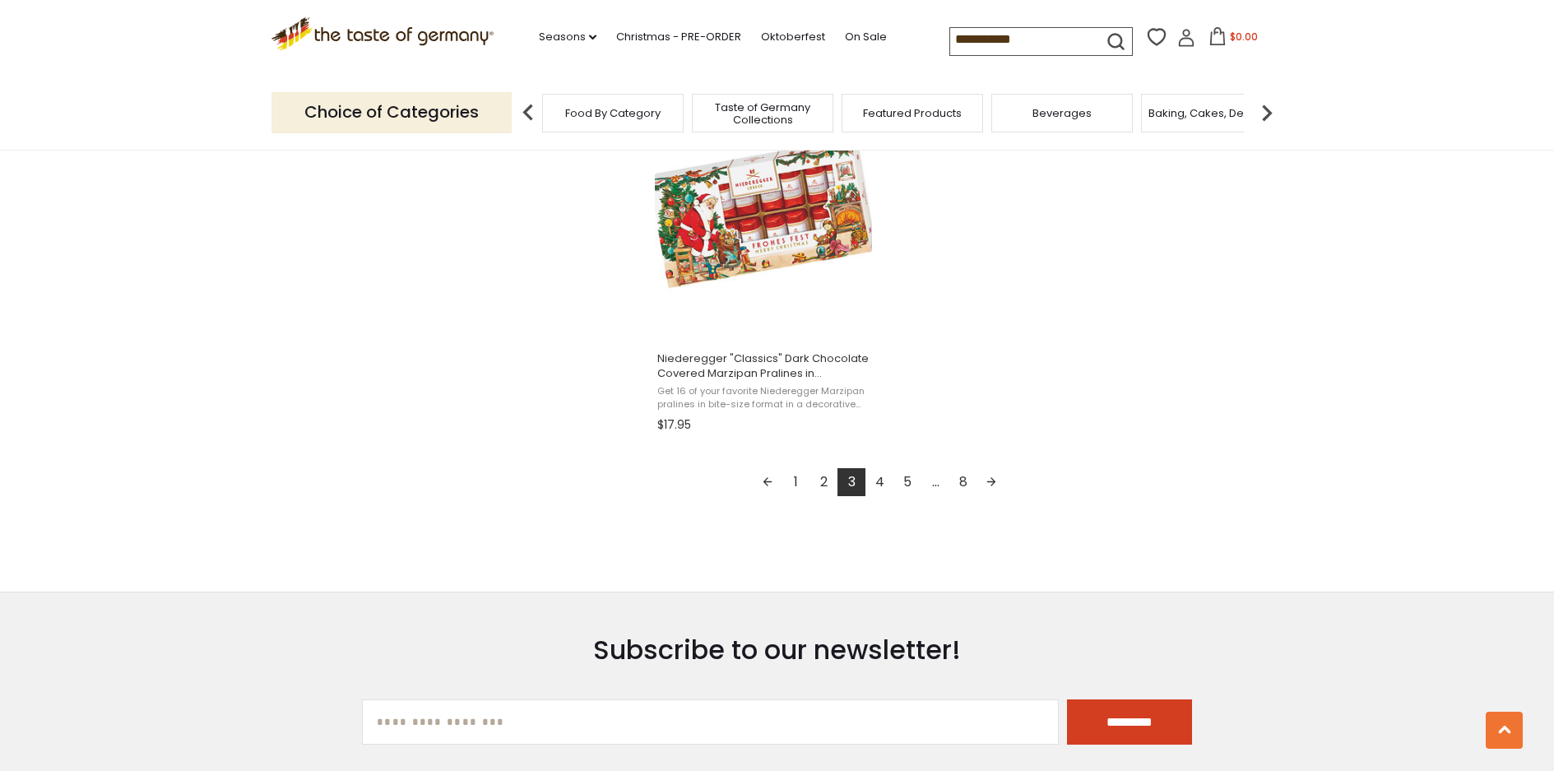
click at [878, 482] on link "4" at bounding box center [880, 482] width 28 height 28
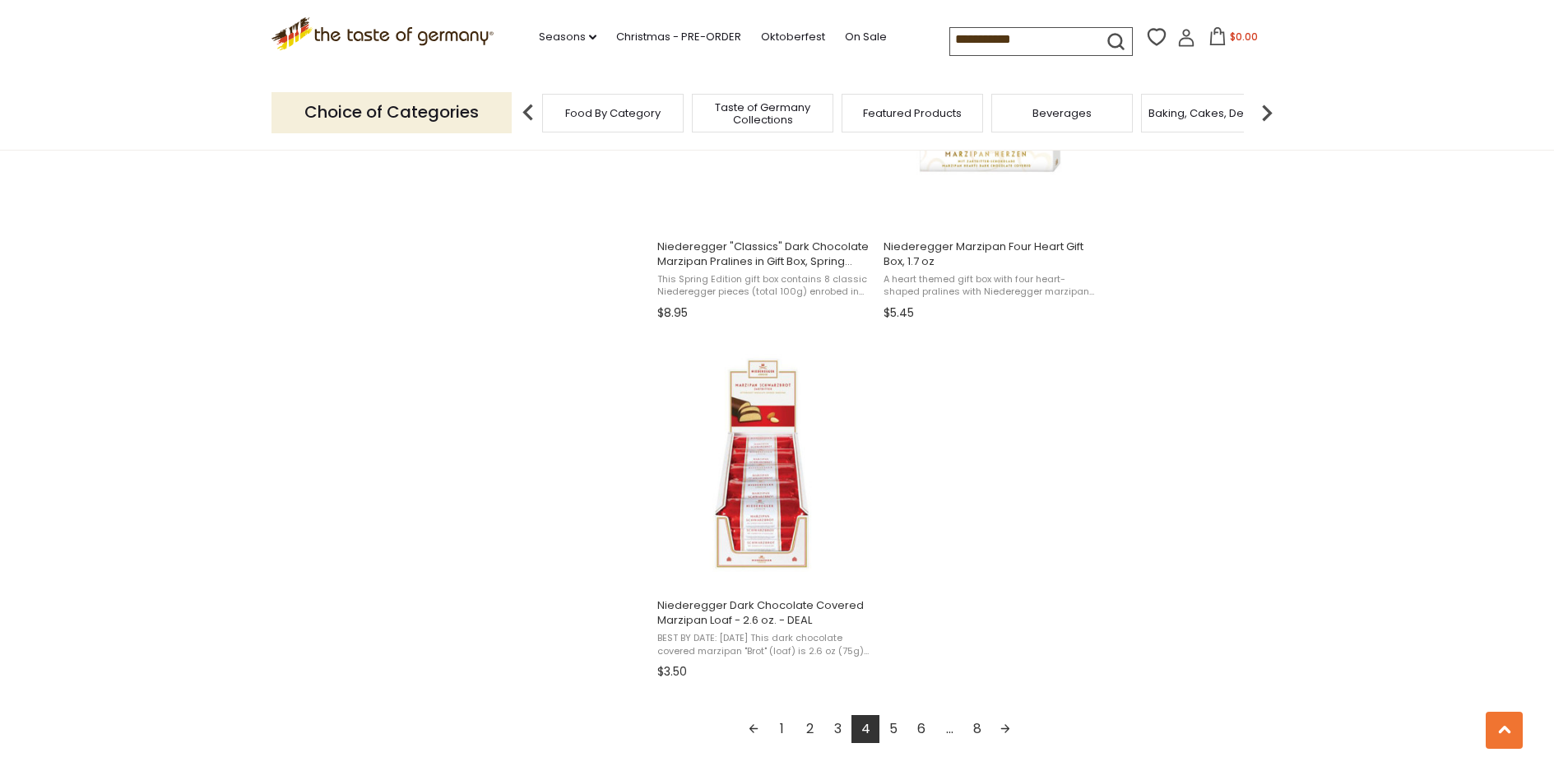
scroll to position [2880, 0]
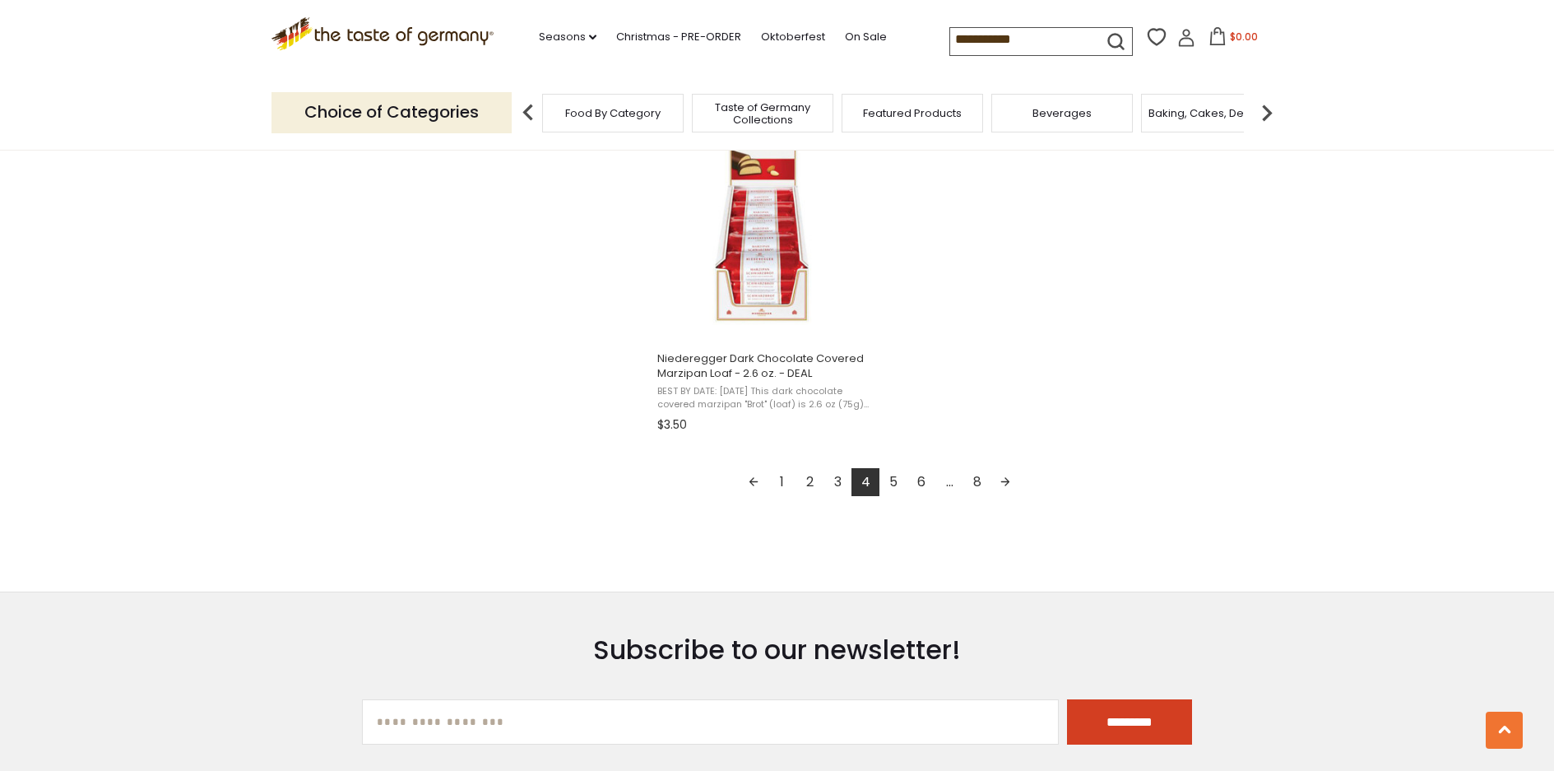
click at [898, 489] on link "5" at bounding box center [894, 482] width 28 height 28
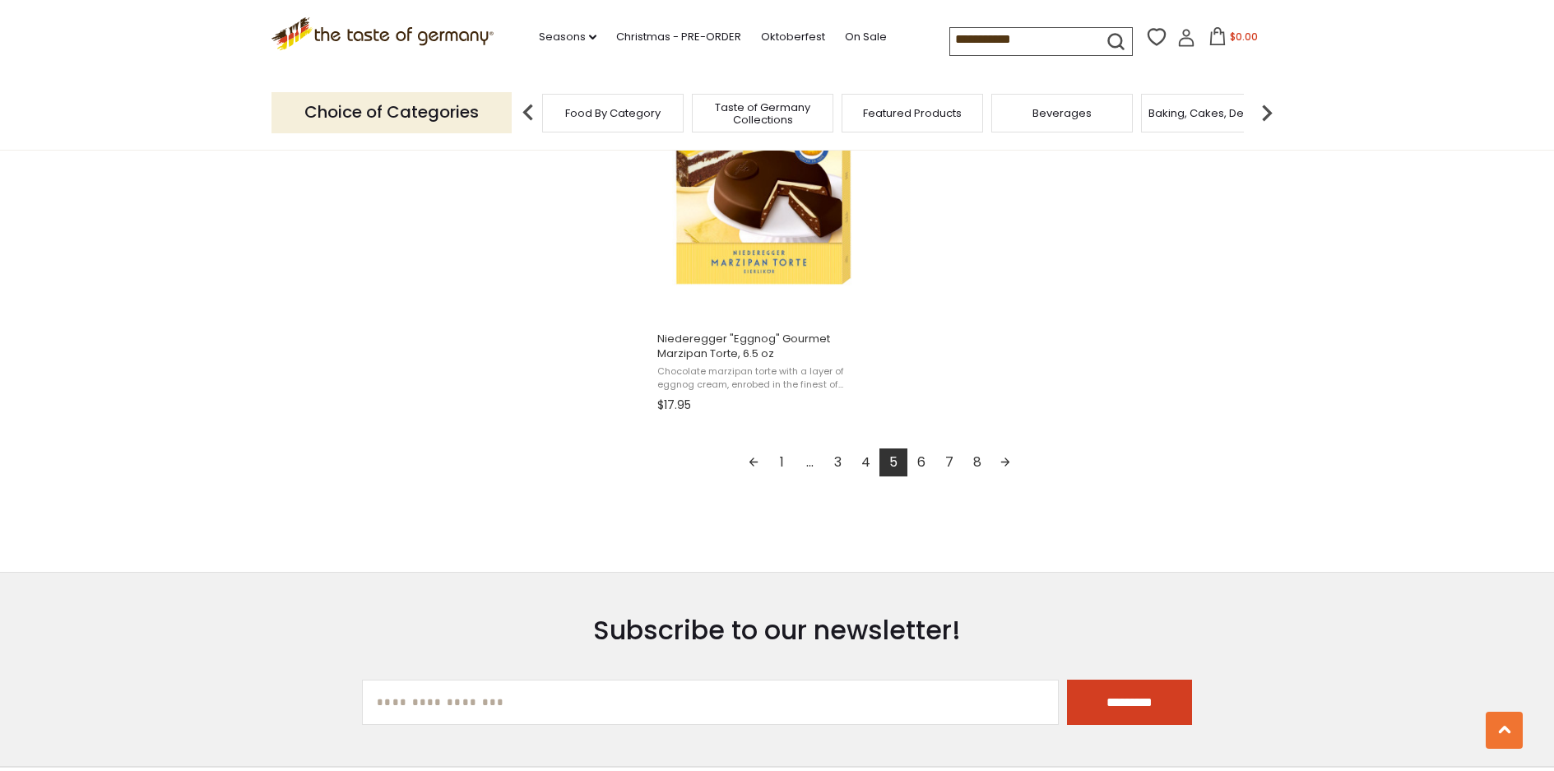
scroll to position [3044, 0]
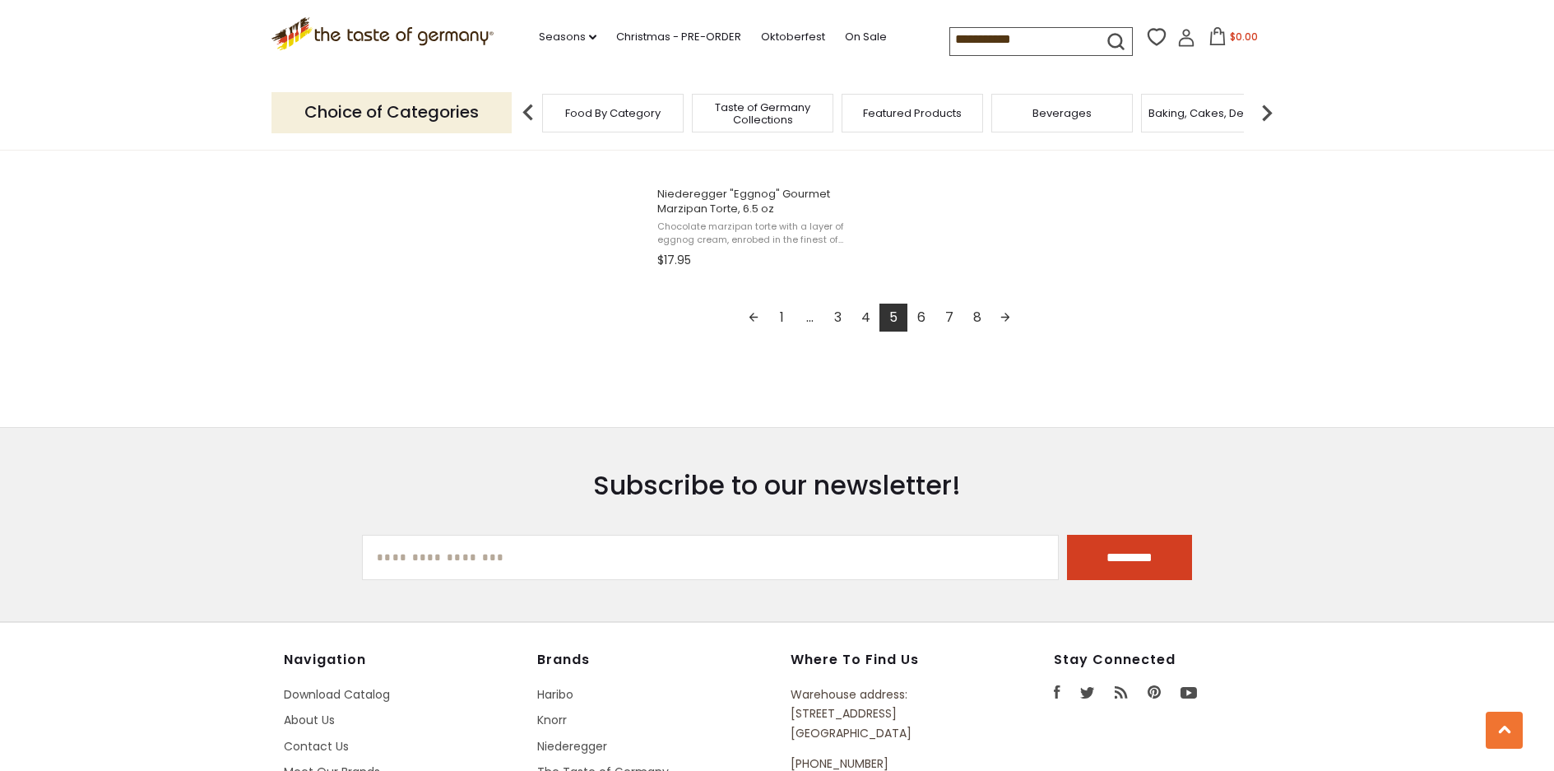
click at [929, 321] on link "6" at bounding box center [922, 318] width 28 height 28
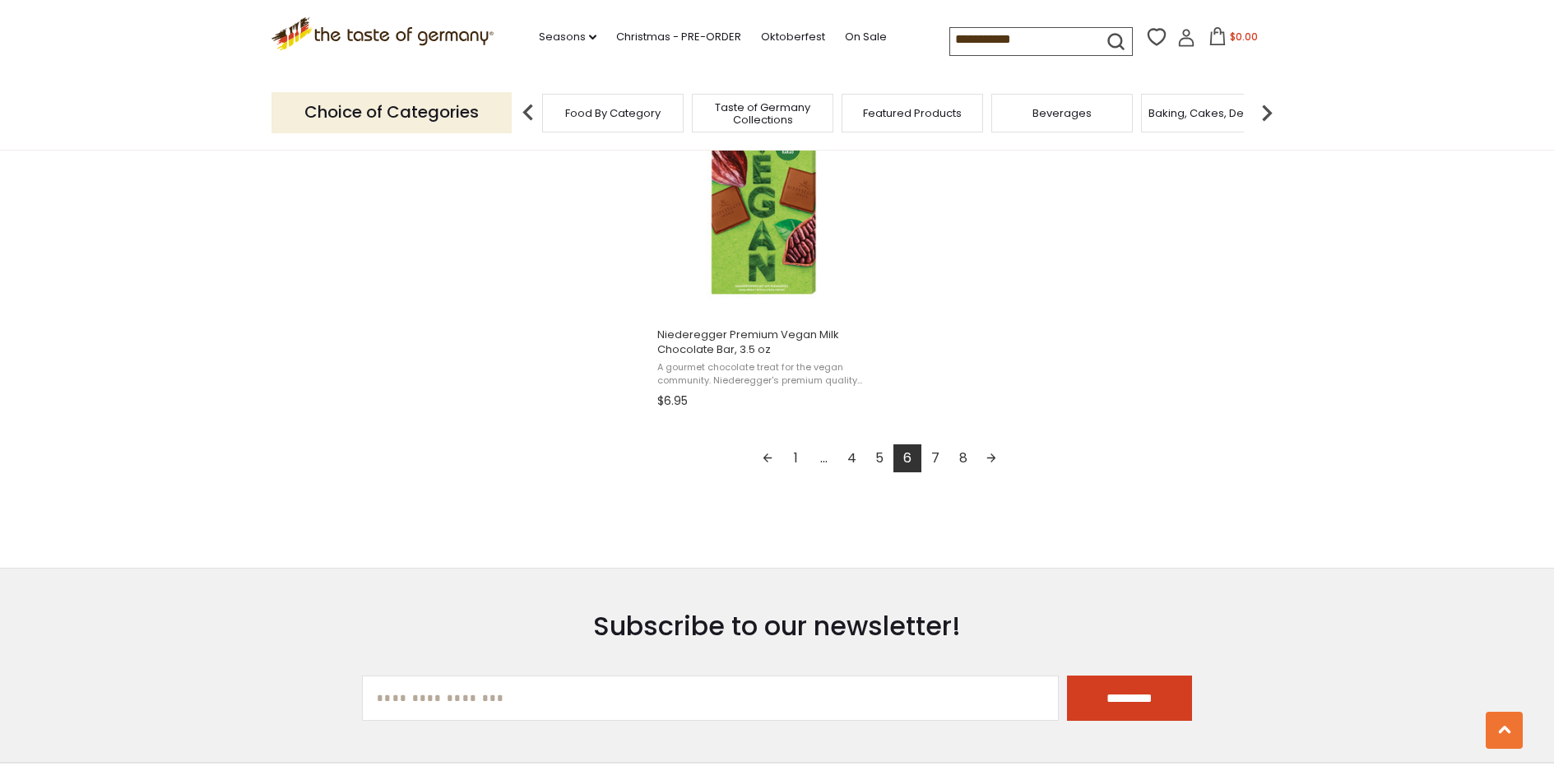
scroll to position [3044, 0]
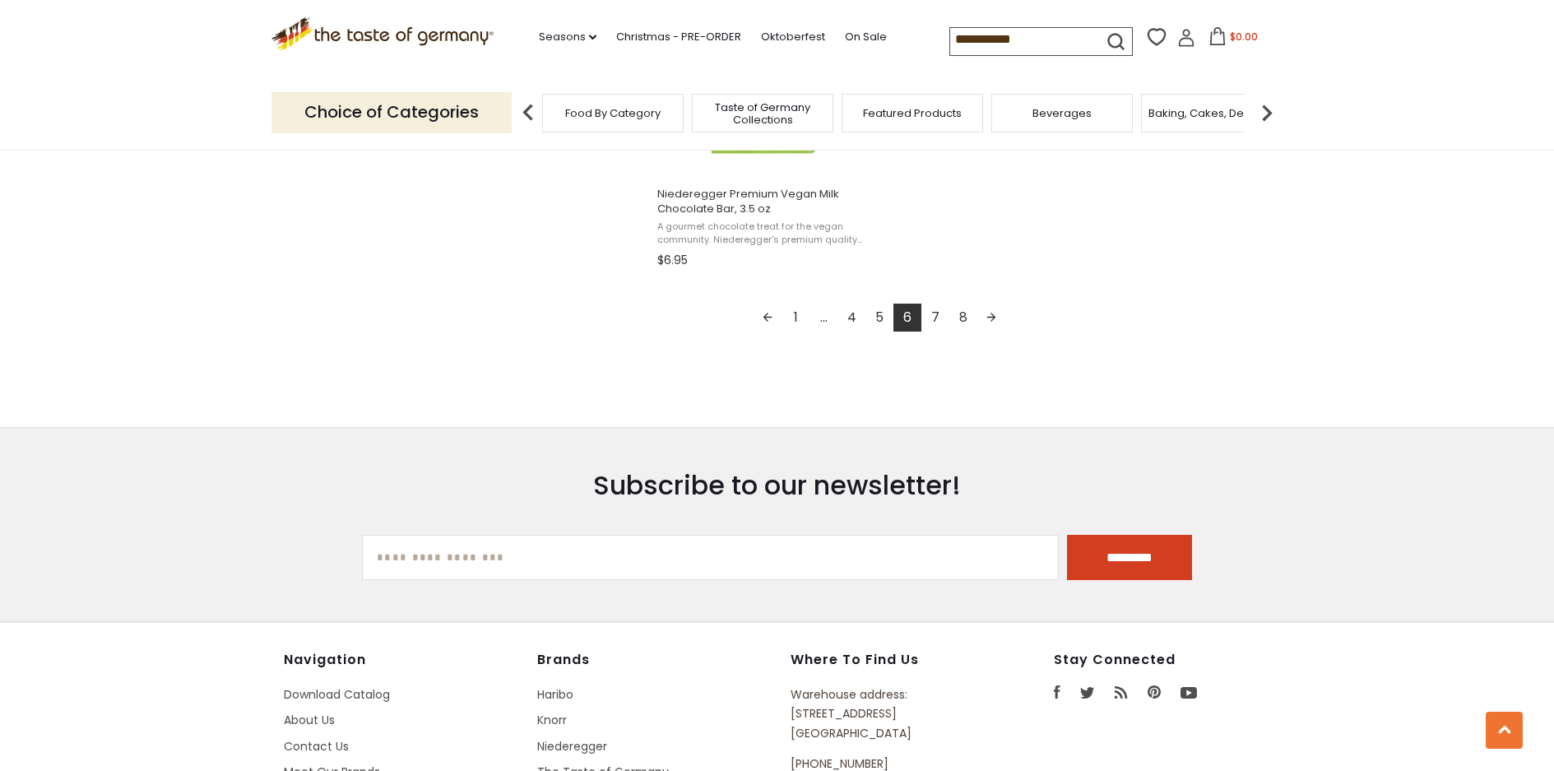
click at [932, 322] on link "7" at bounding box center [936, 318] width 28 height 28
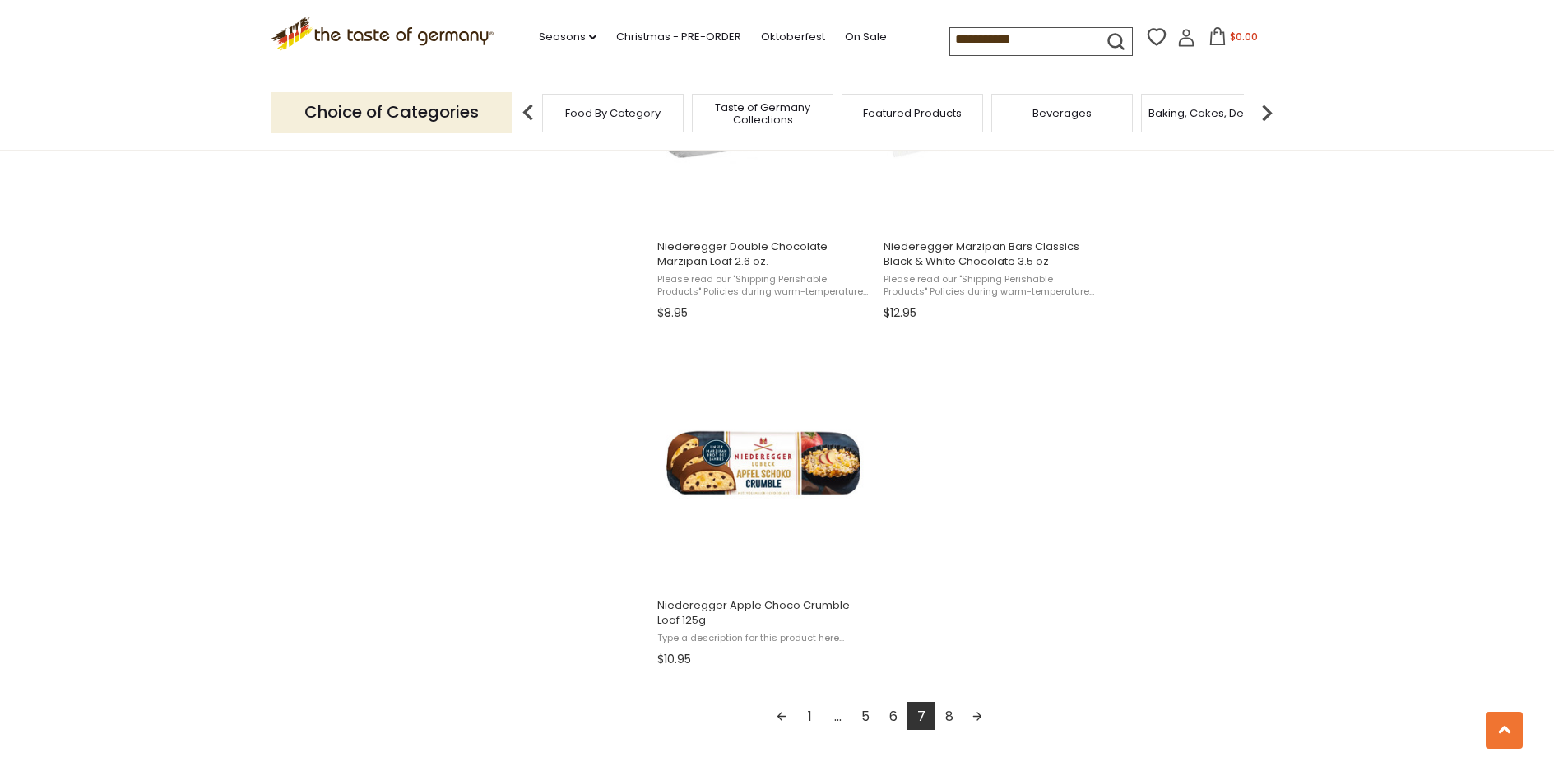
scroll to position [2797, 0]
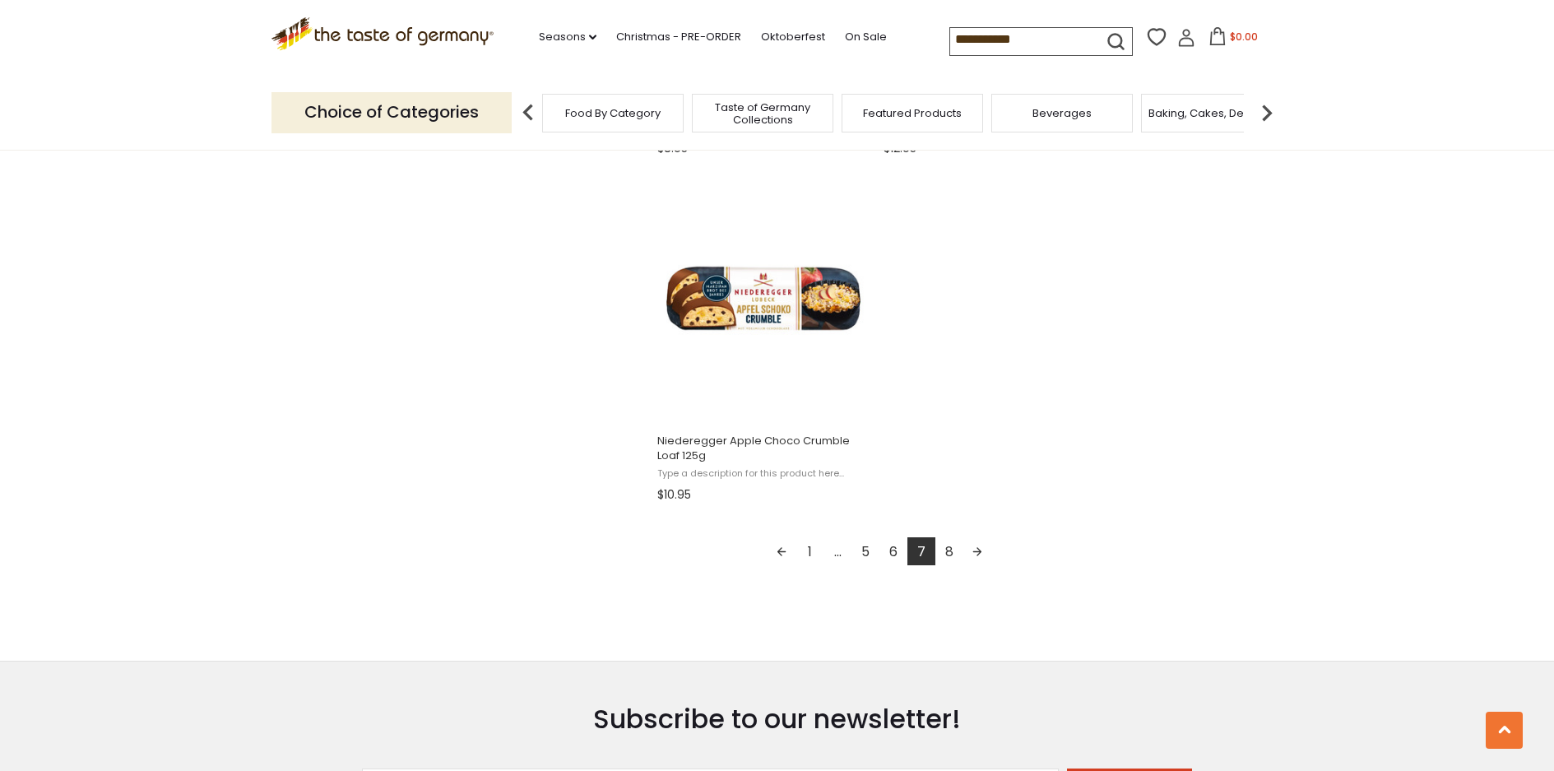
click at [953, 551] on link "8" at bounding box center [949, 551] width 28 height 28
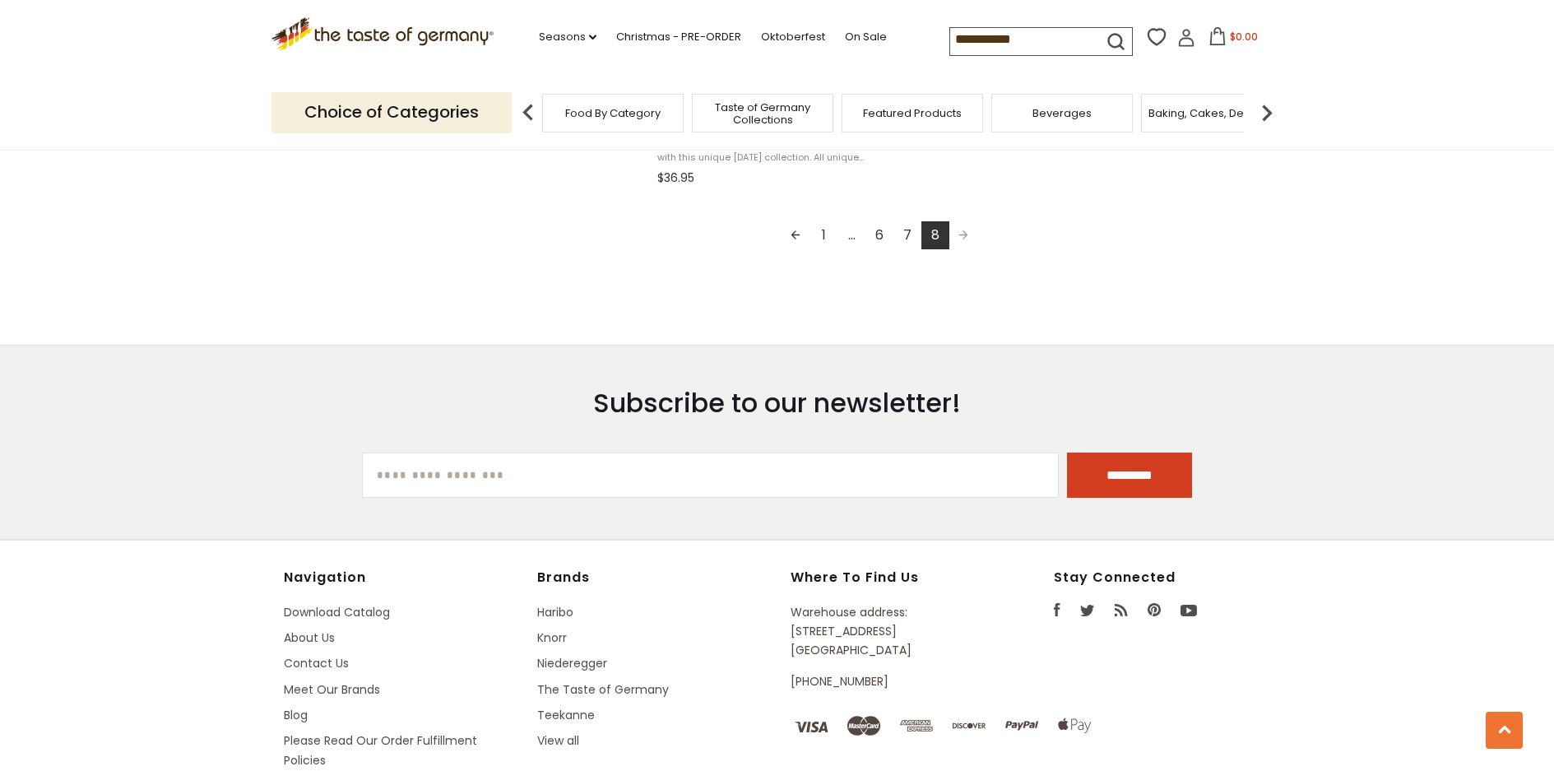
scroll to position [2468, 0]
